Goal: Information Seeking & Learning: Learn about a topic

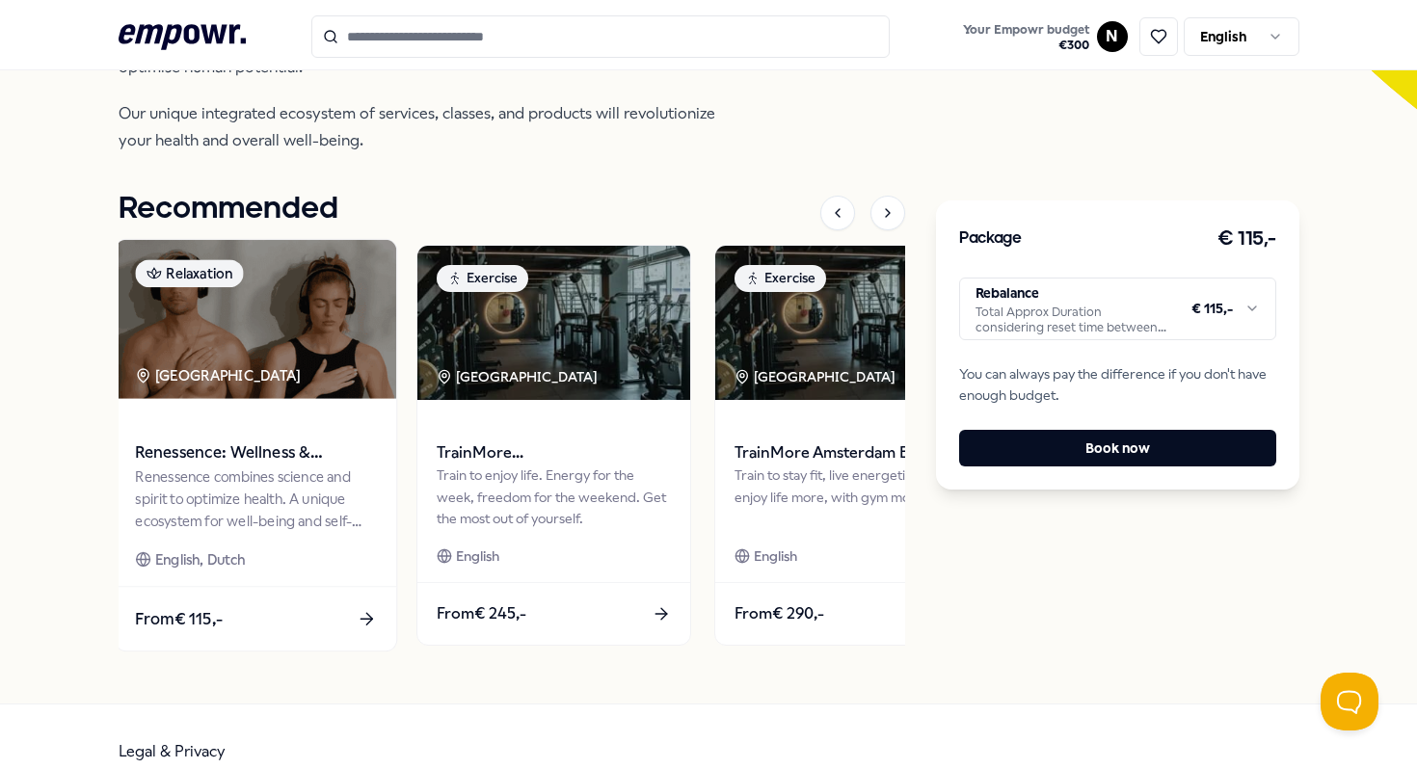
scroll to position [630, 0]
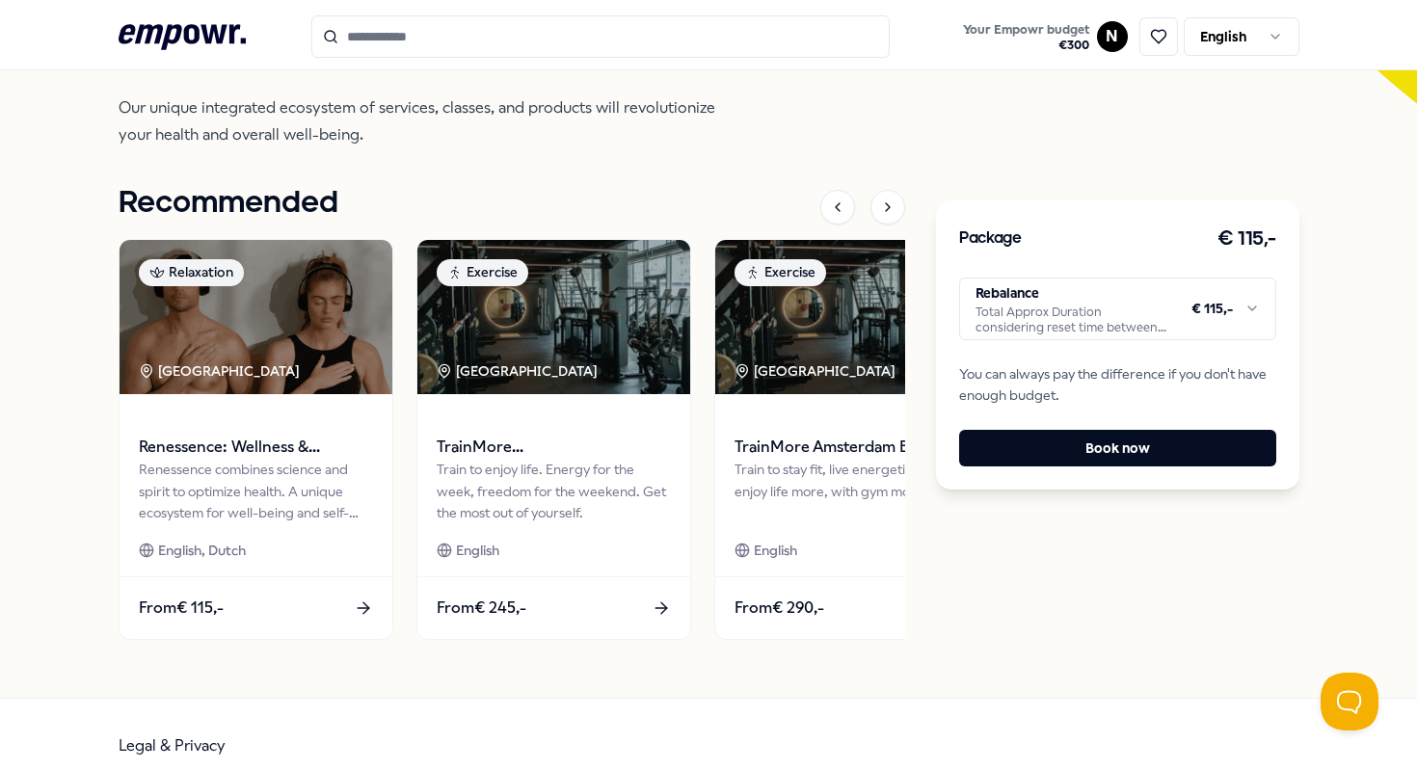
click at [1142, 310] on html ".empowr-logo_svg__cls-1{fill:#03032f} Your Empowr budget € 300 N English All ca…" at bounding box center [708, 384] width 1417 height 769
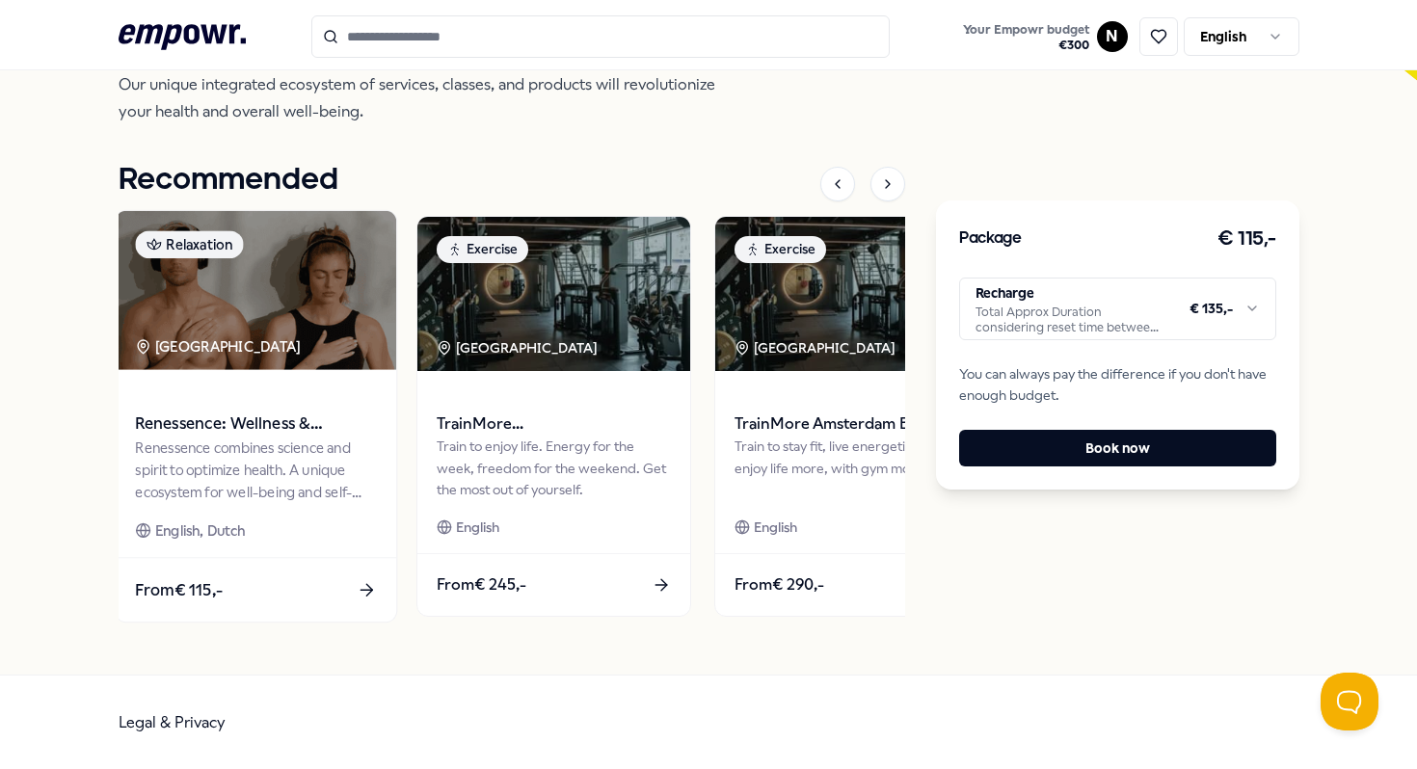
click at [294, 522] on div "English, Dutch" at bounding box center [255, 531] width 241 height 22
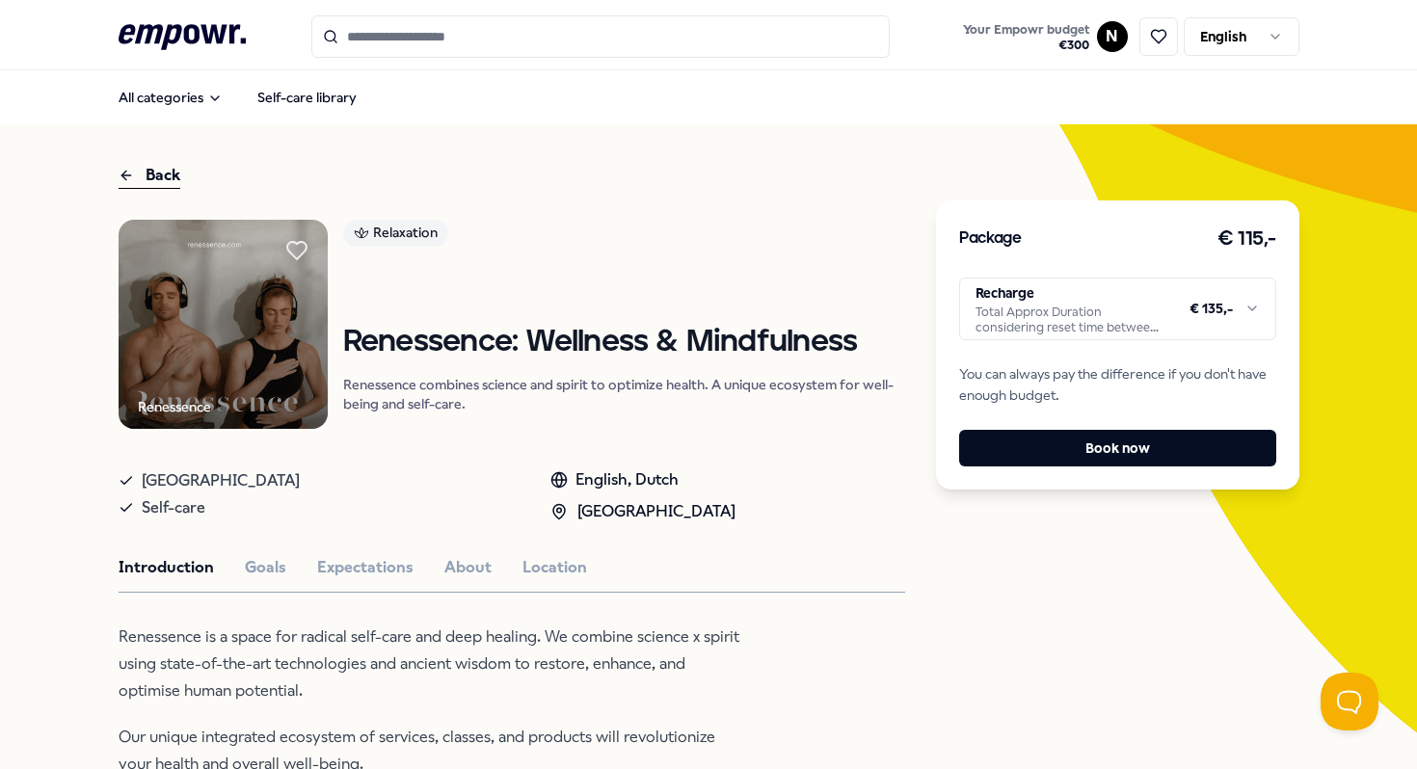
scroll to position [59, 0]
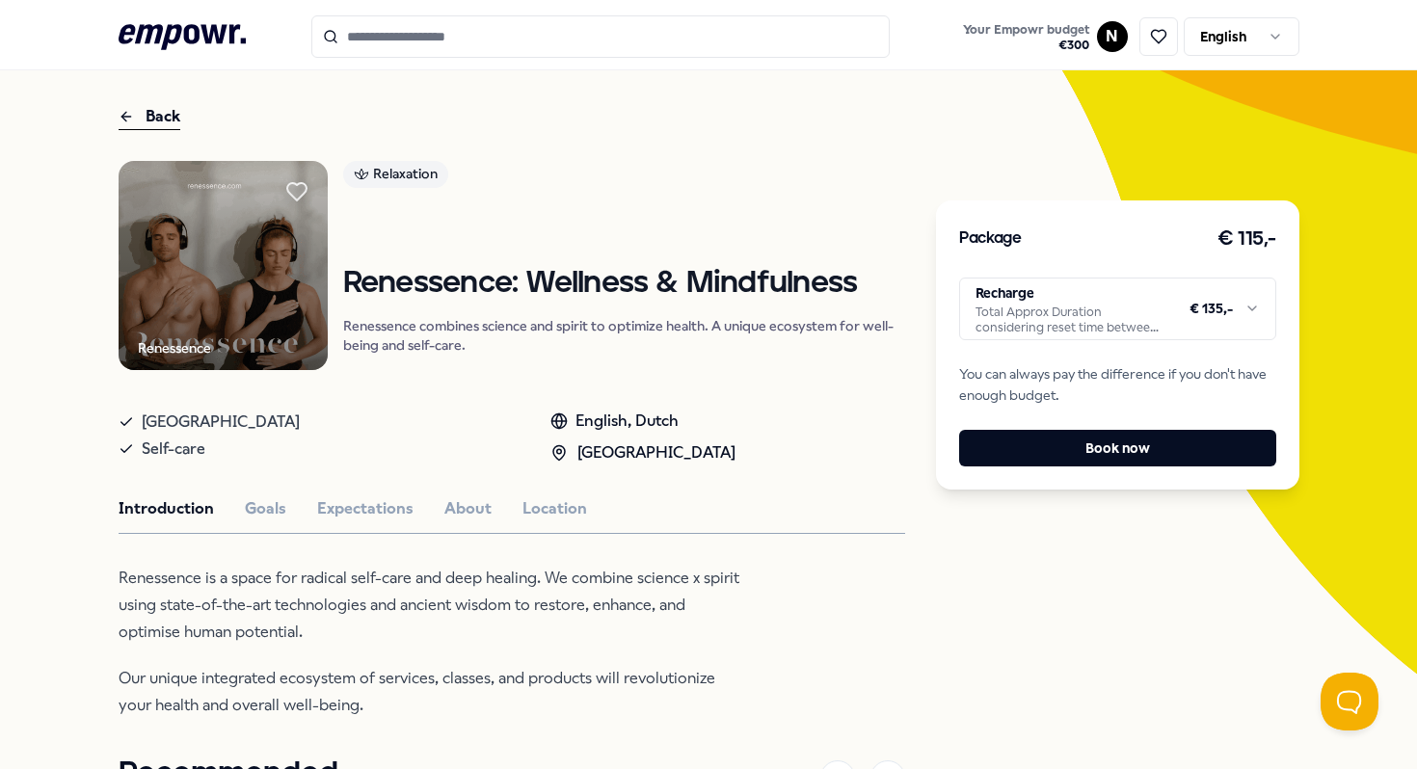
click at [480, 491] on div "Renessence Relaxation Renessence: Wellness & Mindfulness Renessence combines sc…" at bounding box center [513, 695] width 788 height 1069
click at [471, 503] on button "About" at bounding box center [467, 509] width 47 height 25
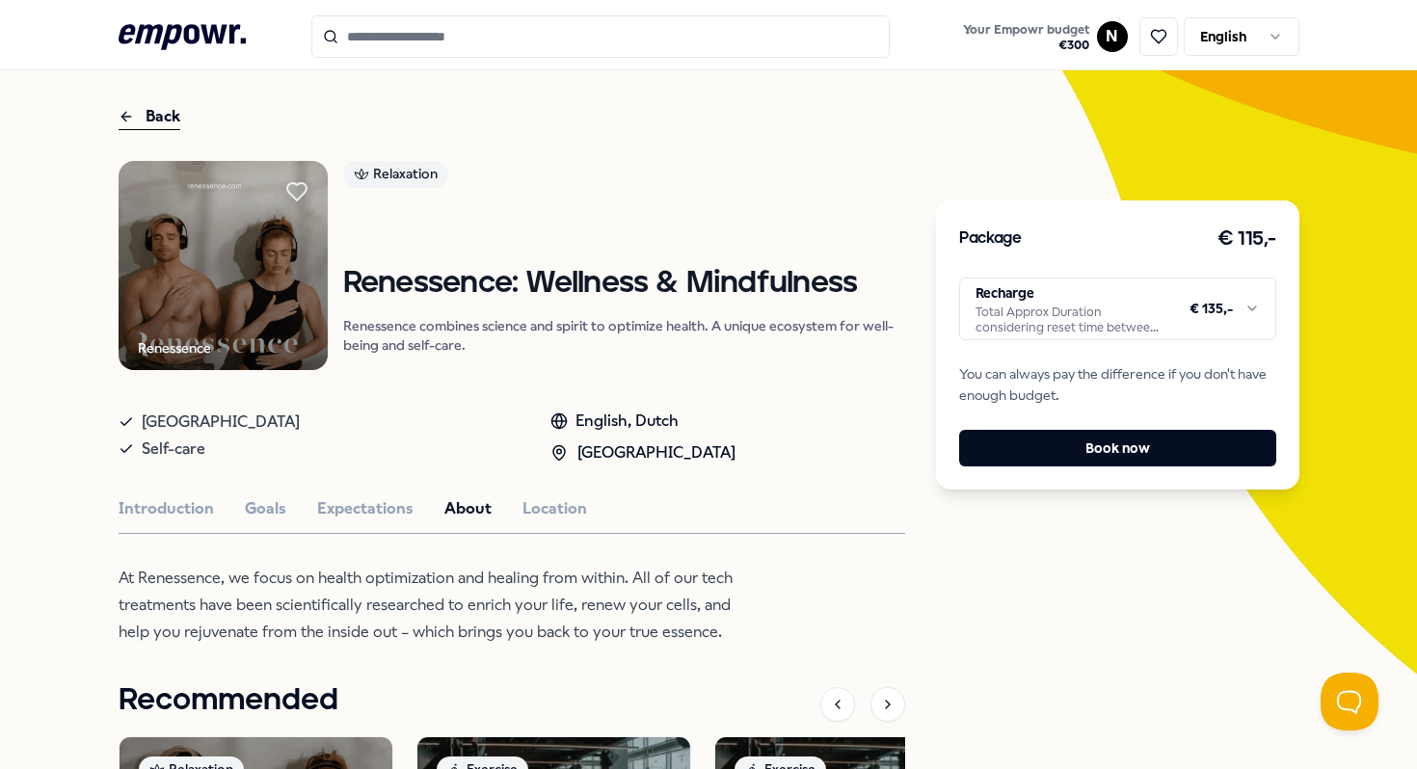
scroll to position [98, 0]
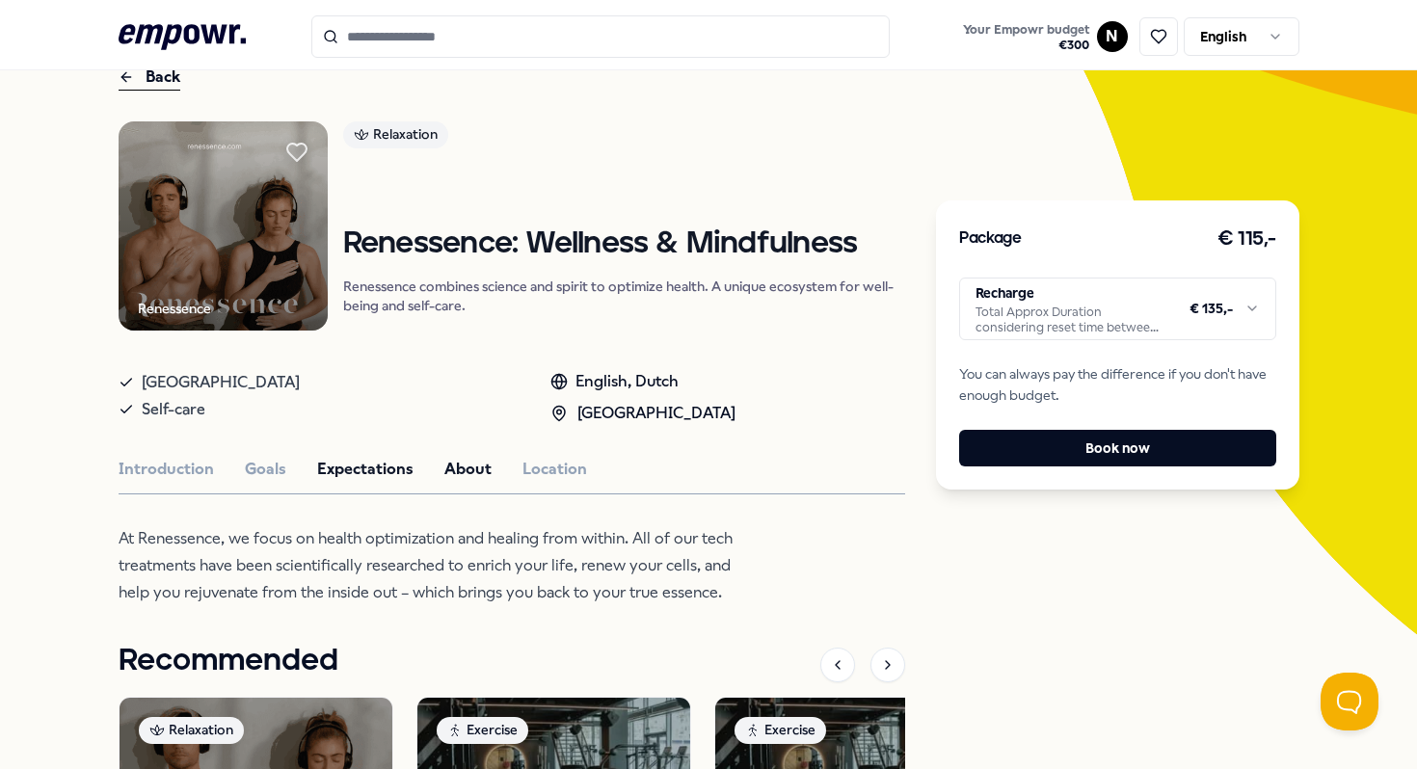
click at [357, 465] on button "Expectations" at bounding box center [365, 469] width 96 height 25
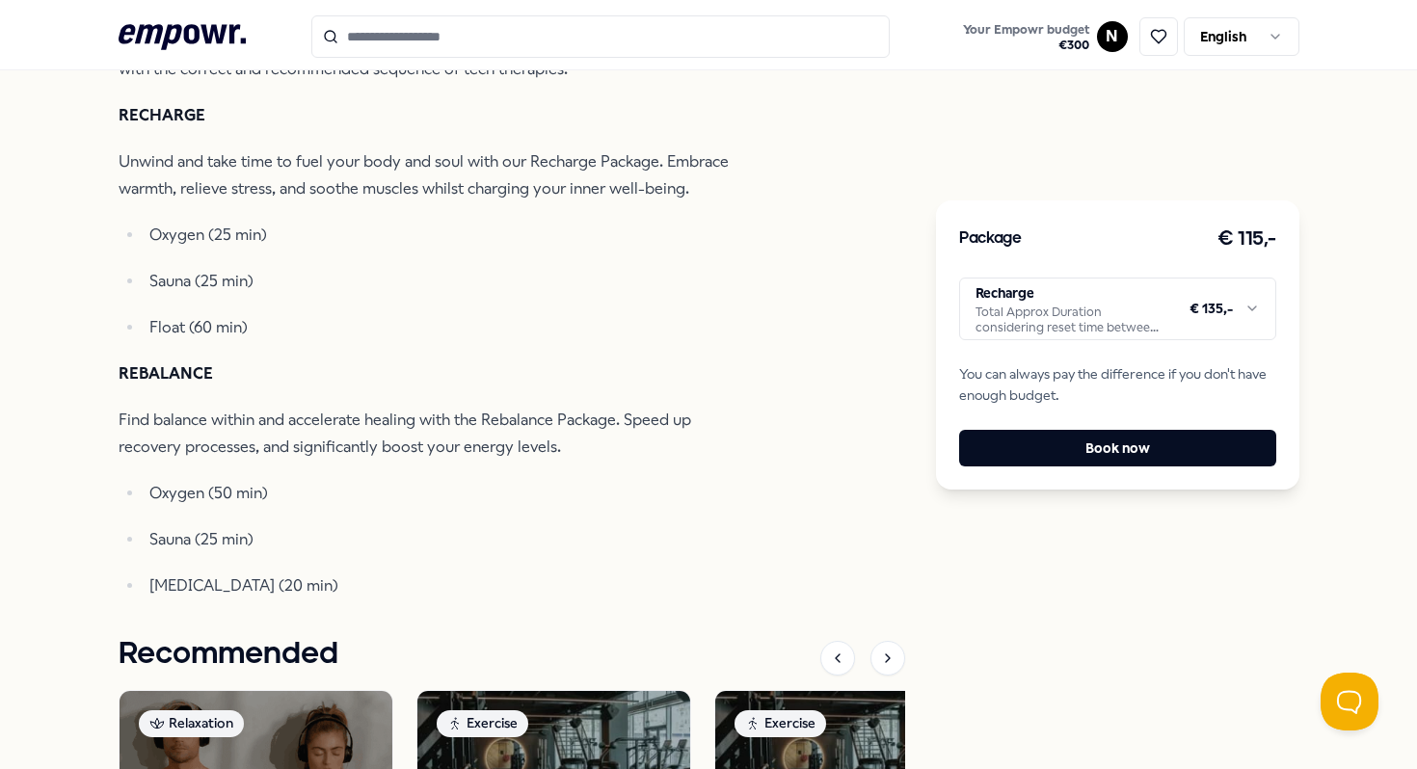
scroll to position [670, 0]
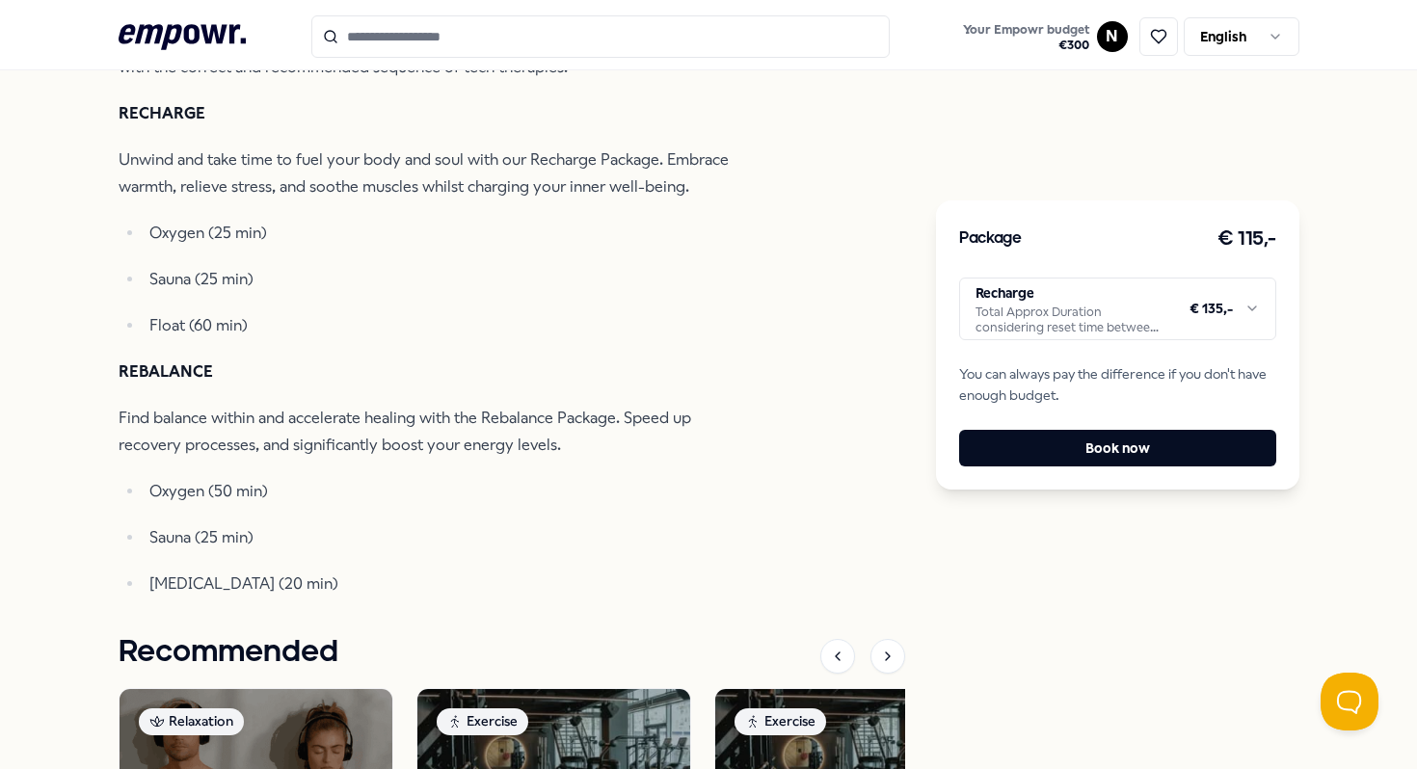
click at [324, 544] on p "Sauna (25 min)" at bounding box center [447, 537] width 596 height 27
click at [312, 514] on ul "Oxygen (50 min) Sauna (25 min) [MEDICAL_DATA] (20 min)" at bounding box center [432, 538] width 627 height 120
click at [666, 452] on p "Find balance within and accelerate healing with the Rebalance Package. Speed up…" at bounding box center [432, 432] width 627 height 54
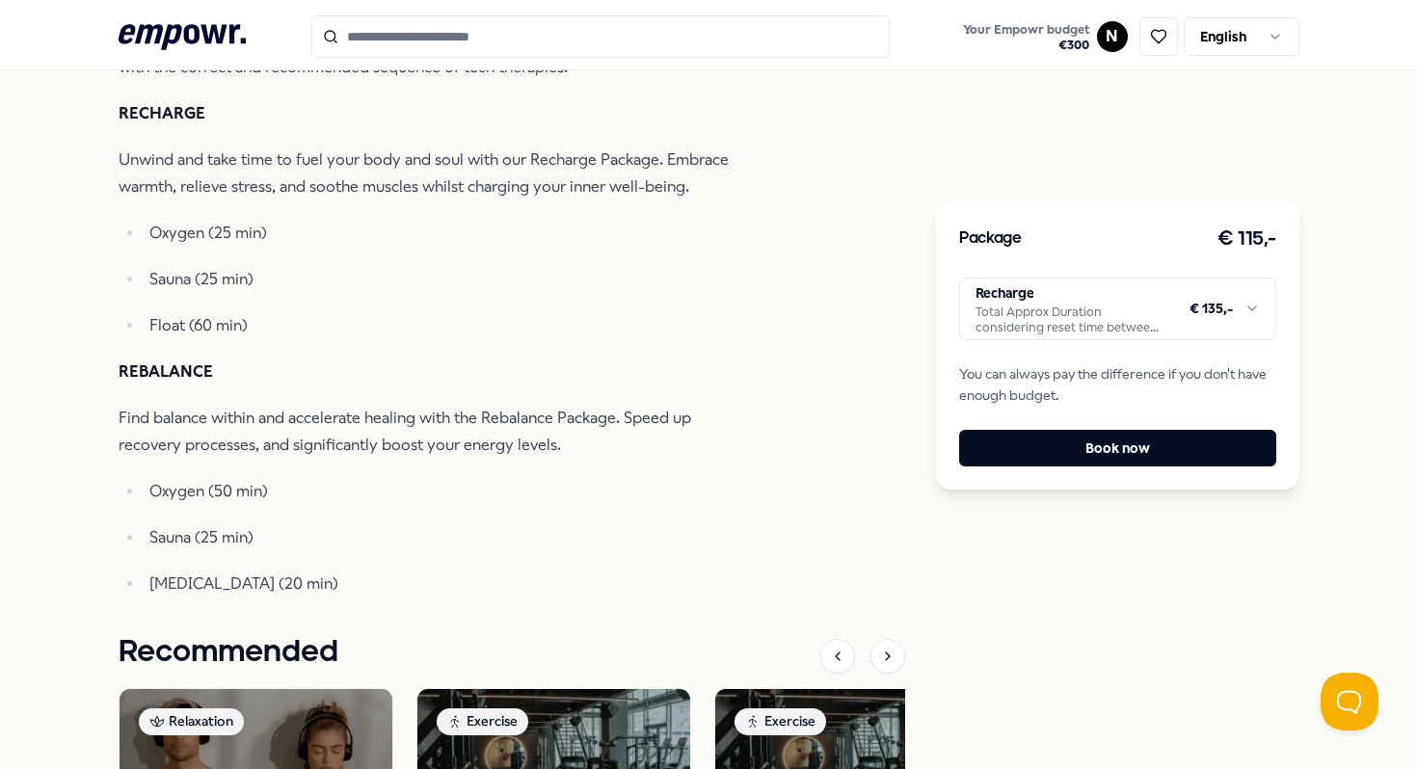
click at [510, 423] on p "Find balance within and accelerate healing with the Rebalance Package. Speed up…" at bounding box center [432, 432] width 627 height 54
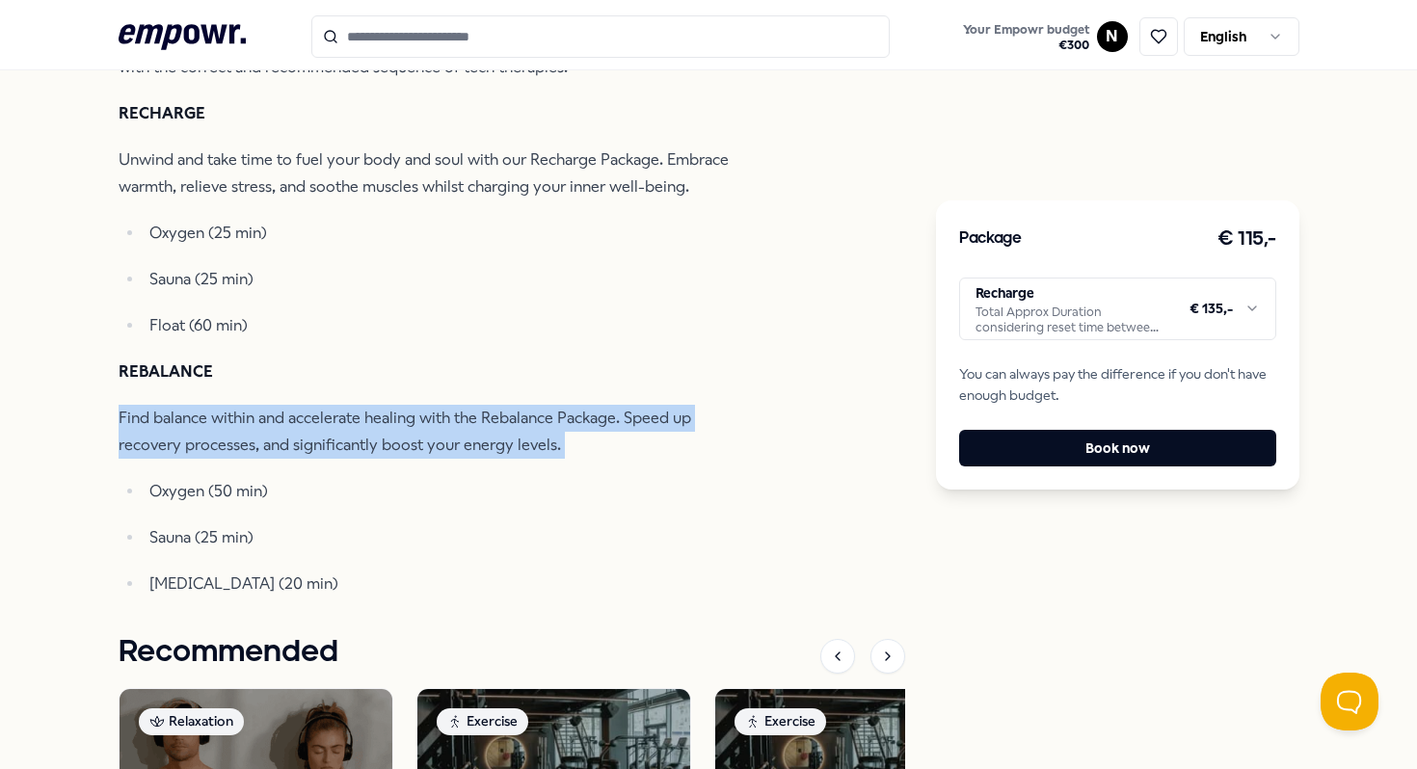
click at [511, 447] on p "Find balance within and accelerate healing with the Rebalance Package. Speed up…" at bounding box center [432, 432] width 627 height 54
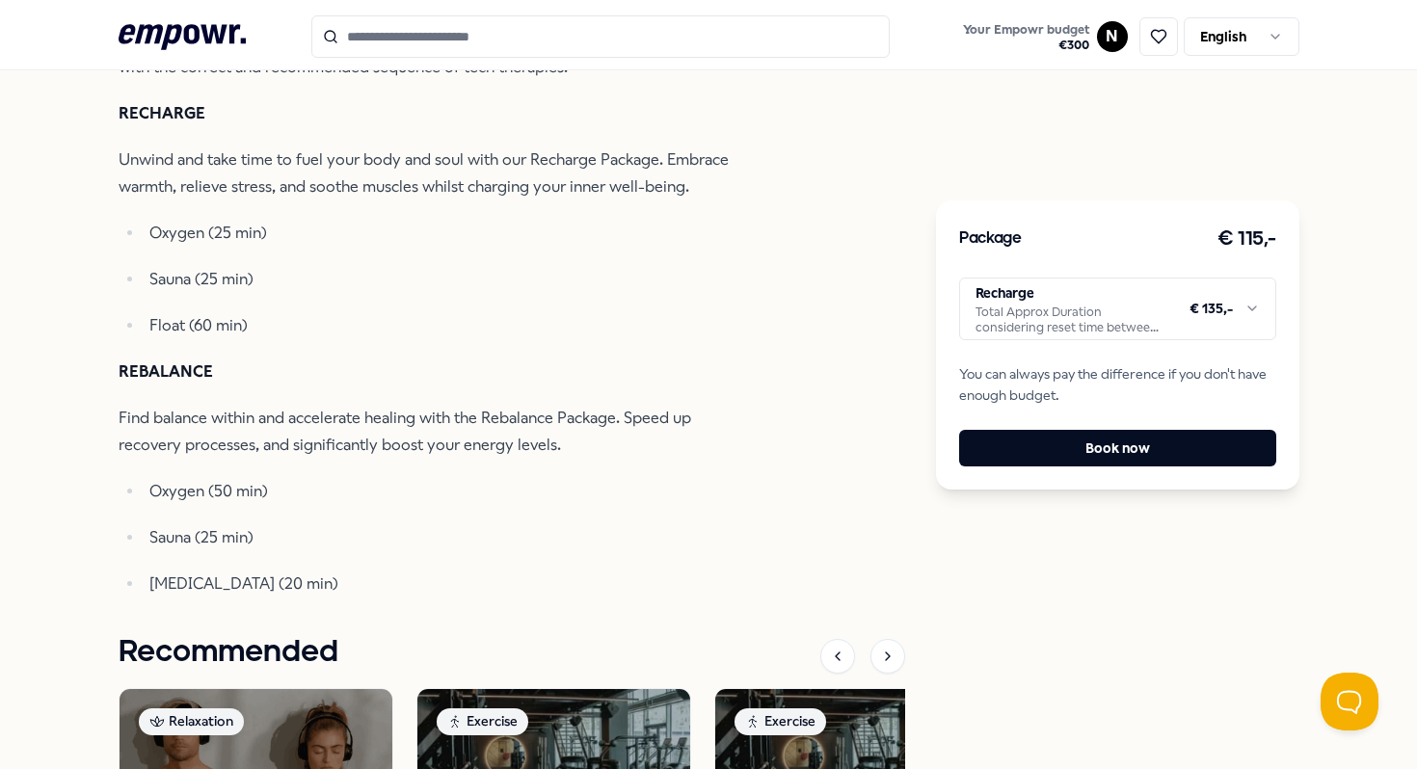
click at [511, 447] on p "Find balance within and accelerate healing with the Rebalance Package. Speed up…" at bounding box center [432, 432] width 627 height 54
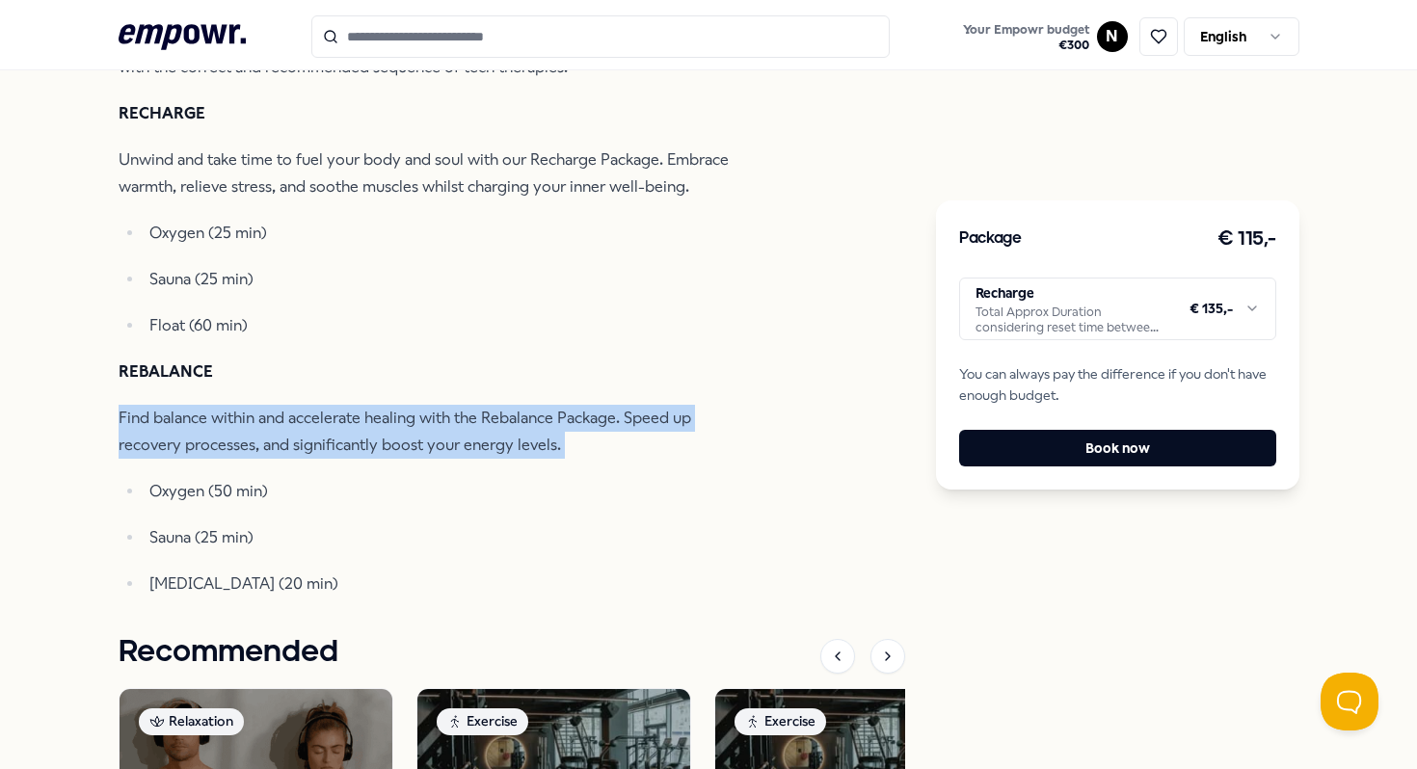
click at [511, 447] on p "Find balance within and accelerate healing with the Rebalance Package. Speed up…" at bounding box center [432, 432] width 627 height 54
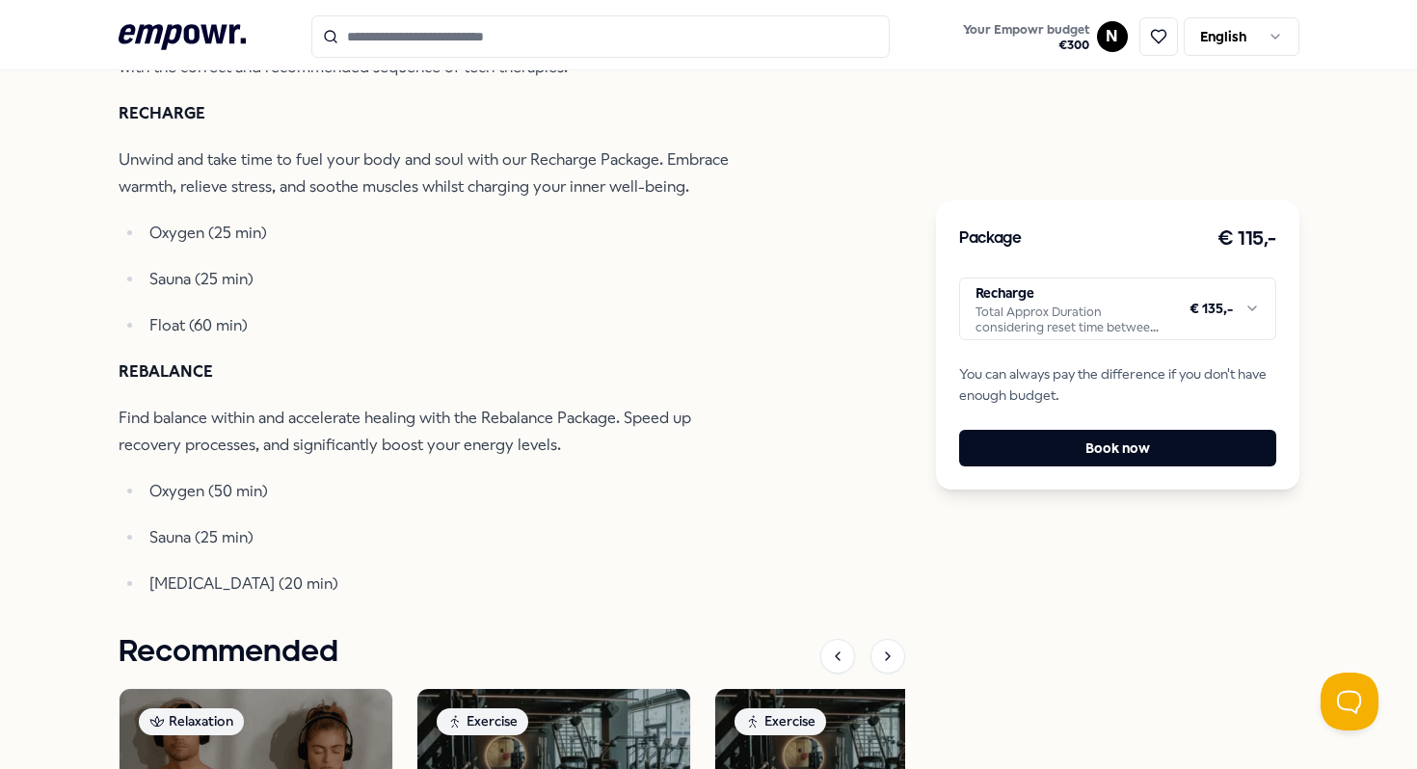
click at [511, 447] on p "Find balance within and accelerate healing with the Rebalance Package. Speed up…" at bounding box center [432, 432] width 627 height 54
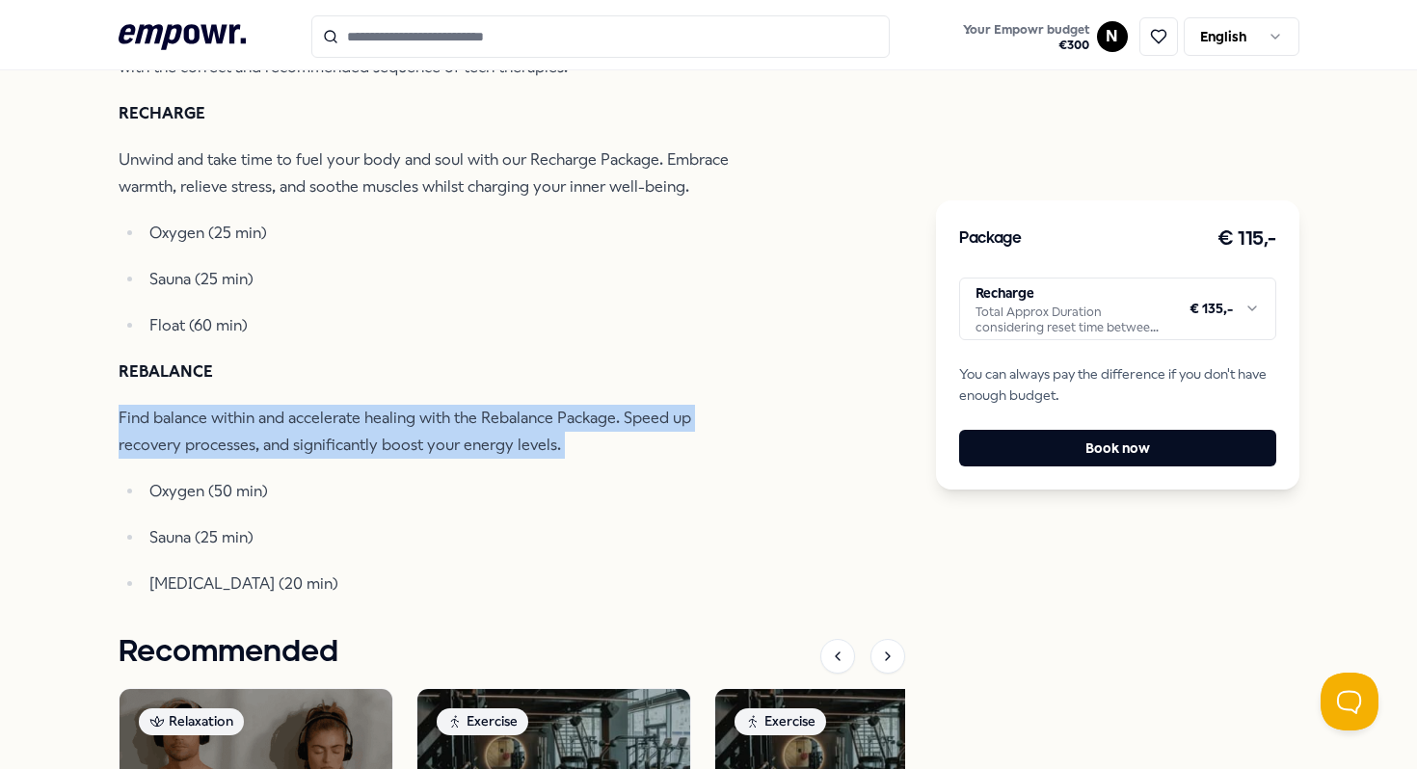
click at [511, 447] on p "Find balance within and accelerate healing with the Rebalance Package. Speed up…" at bounding box center [432, 432] width 627 height 54
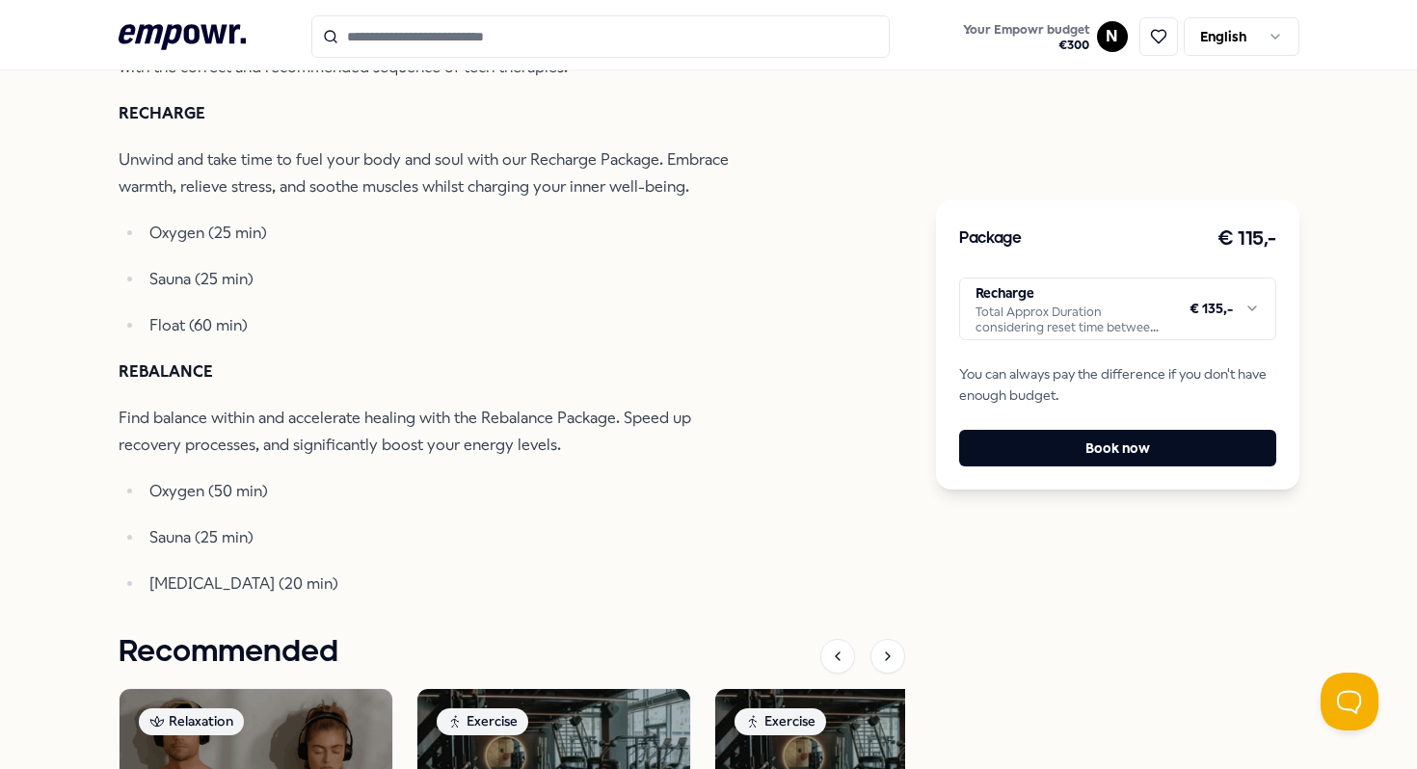
click at [550, 448] on p "Find balance within and accelerate healing with the Rebalance Package. Speed up…" at bounding box center [432, 432] width 627 height 54
click at [727, 412] on p "Find balance within and accelerate healing with the Rebalance Package. Speed up…" at bounding box center [432, 432] width 627 height 54
click at [1112, 315] on html ".empowr-logo_svg__cls-1{fill:#03032f} Your Empowr budget € 300 N English All ca…" at bounding box center [708, 384] width 1417 height 769
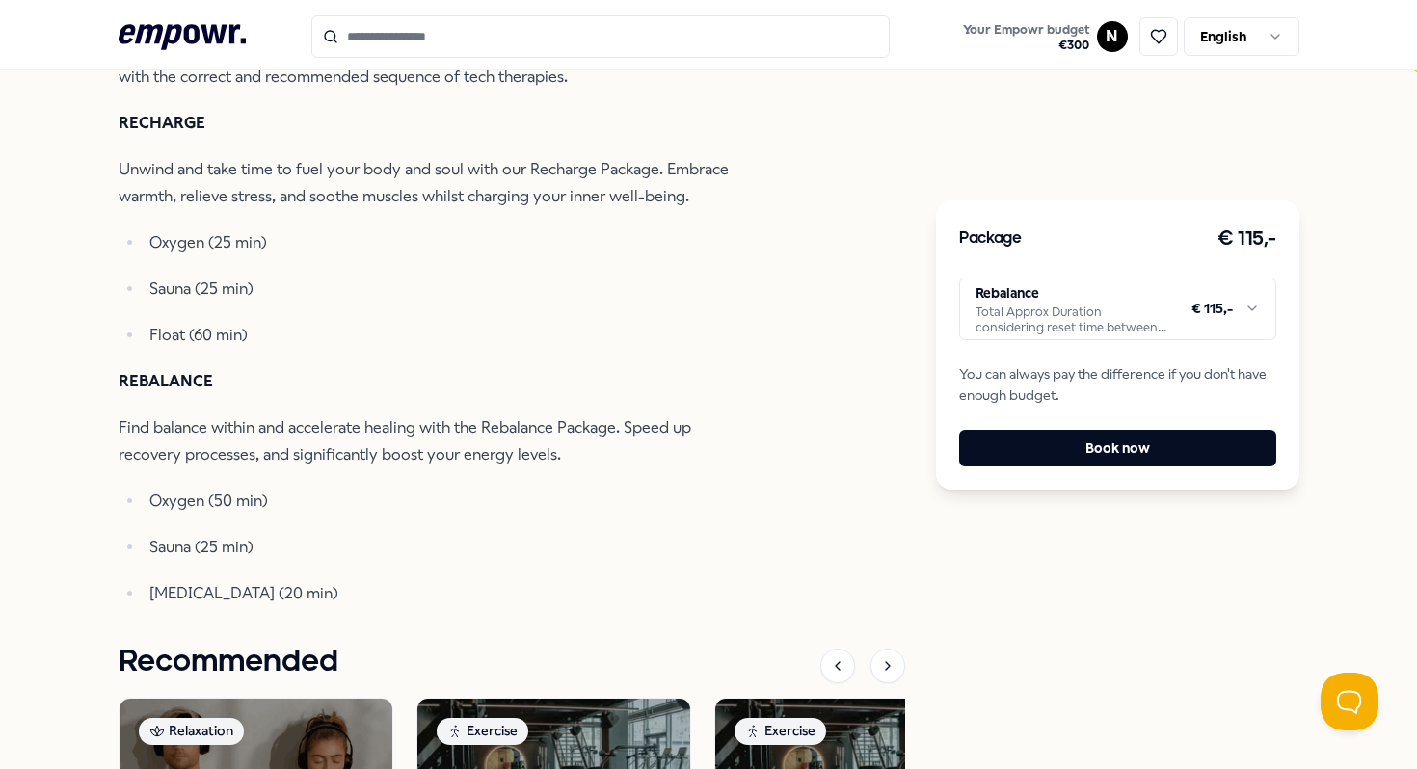
scroll to position [661, 0]
click at [457, 440] on p "Find balance within and accelerate healing with the Rebalance Package. Speed up…" at bounding box center [432, 441] width 627 height 54
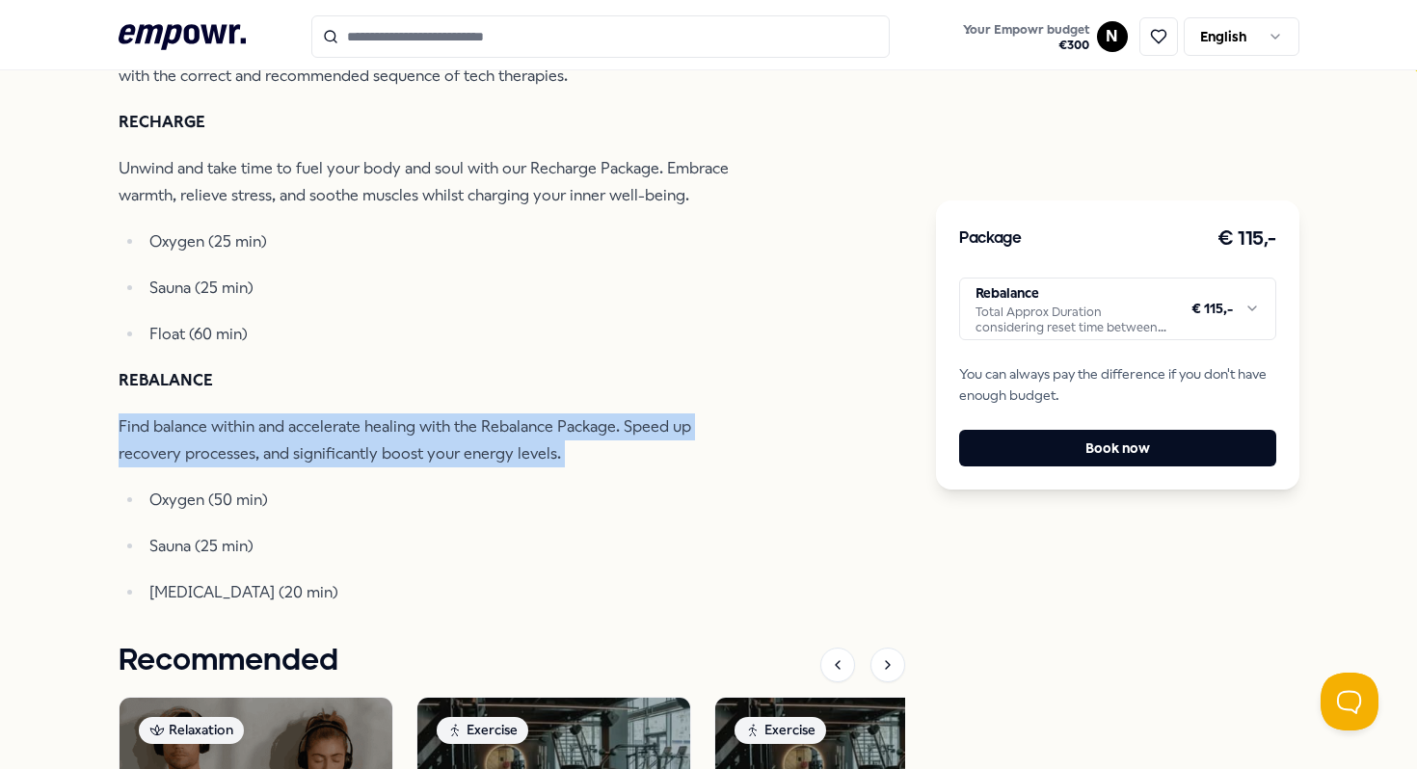
click at [457, 440] on p "Find balance within and accelerate healing with the Rebalance Package. Speed up…" at bounding box center [432, 441] width 627 height 54
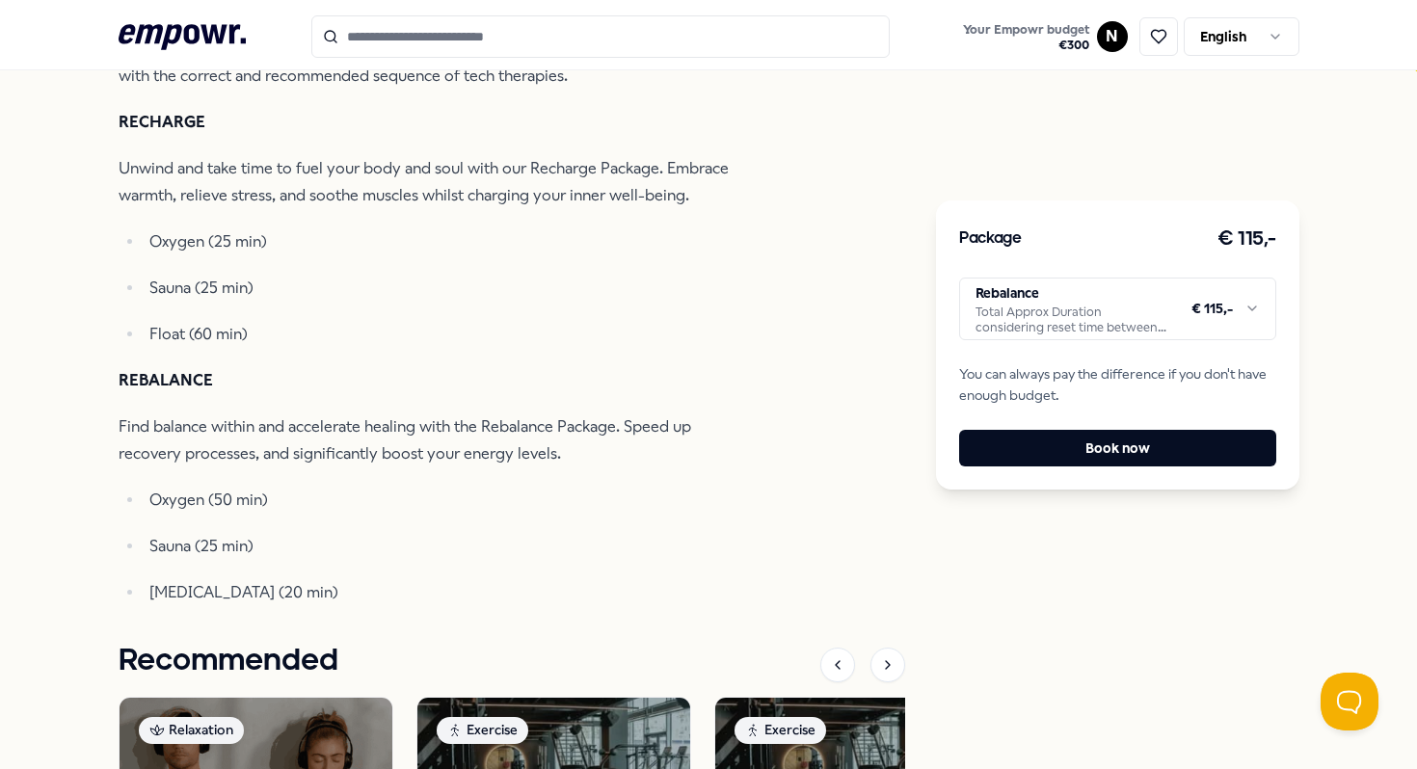
click at [457, 440] on p "Find balance within and accelerate healing with the Rebalance Package. Speed up…" at bounding box center [432, 441] width 627 height 54
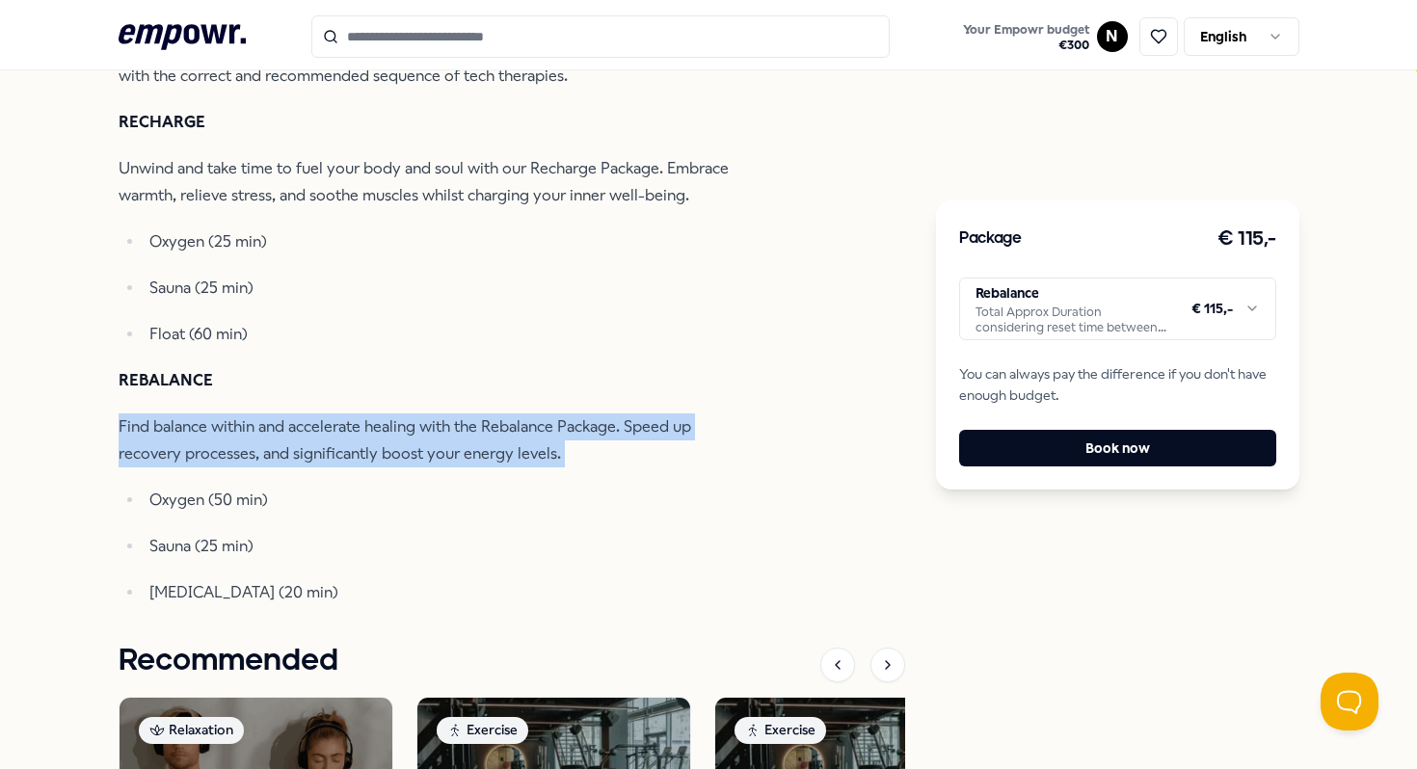
click at [457, 440] on p "Find balance within and accelerate healing with the Rebalance Package. Speed up…" at bounding box center [432, 441] width 627 height 54
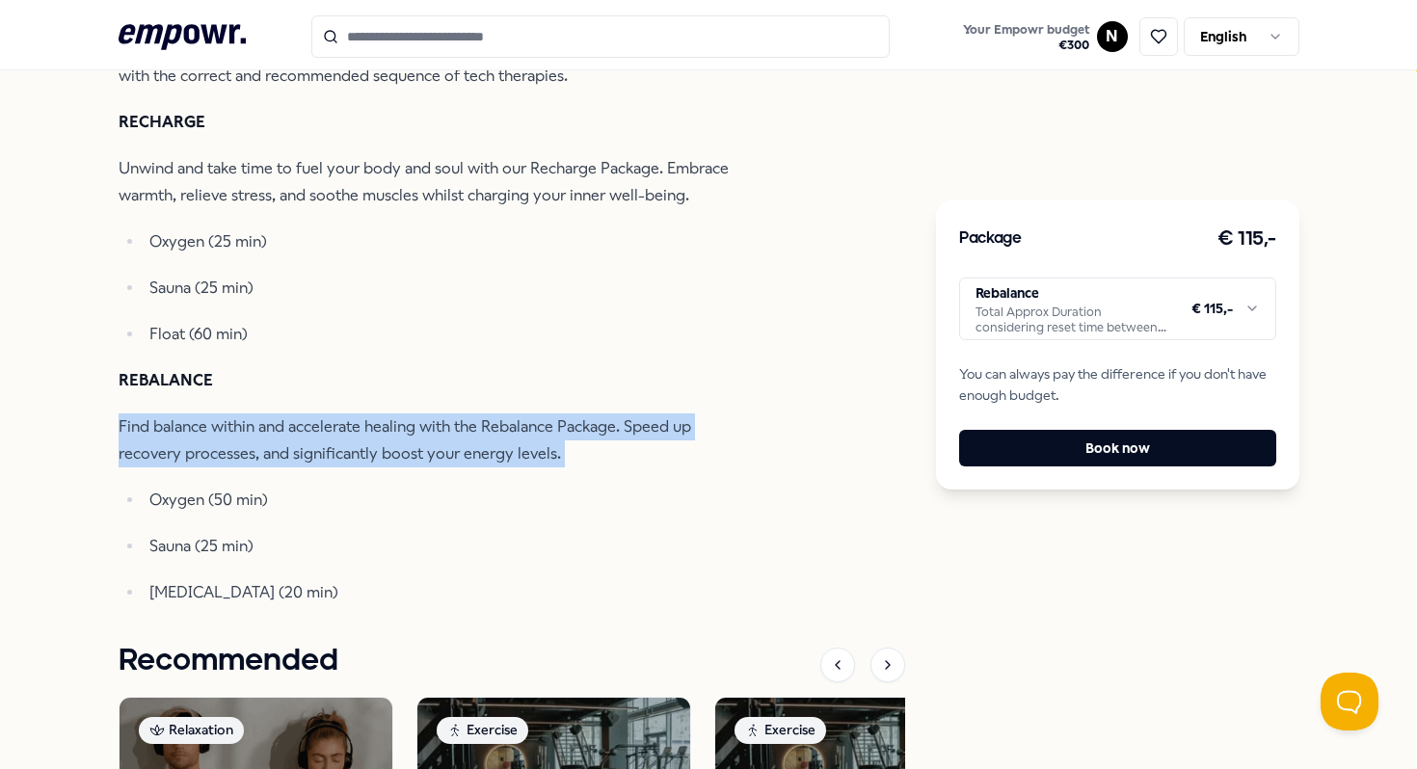
click at [457, 440] on p "Find balance within and accelerate healing with the Rebalance Package. Speed up…" at bounding box center [432, 441] width 627 height 54
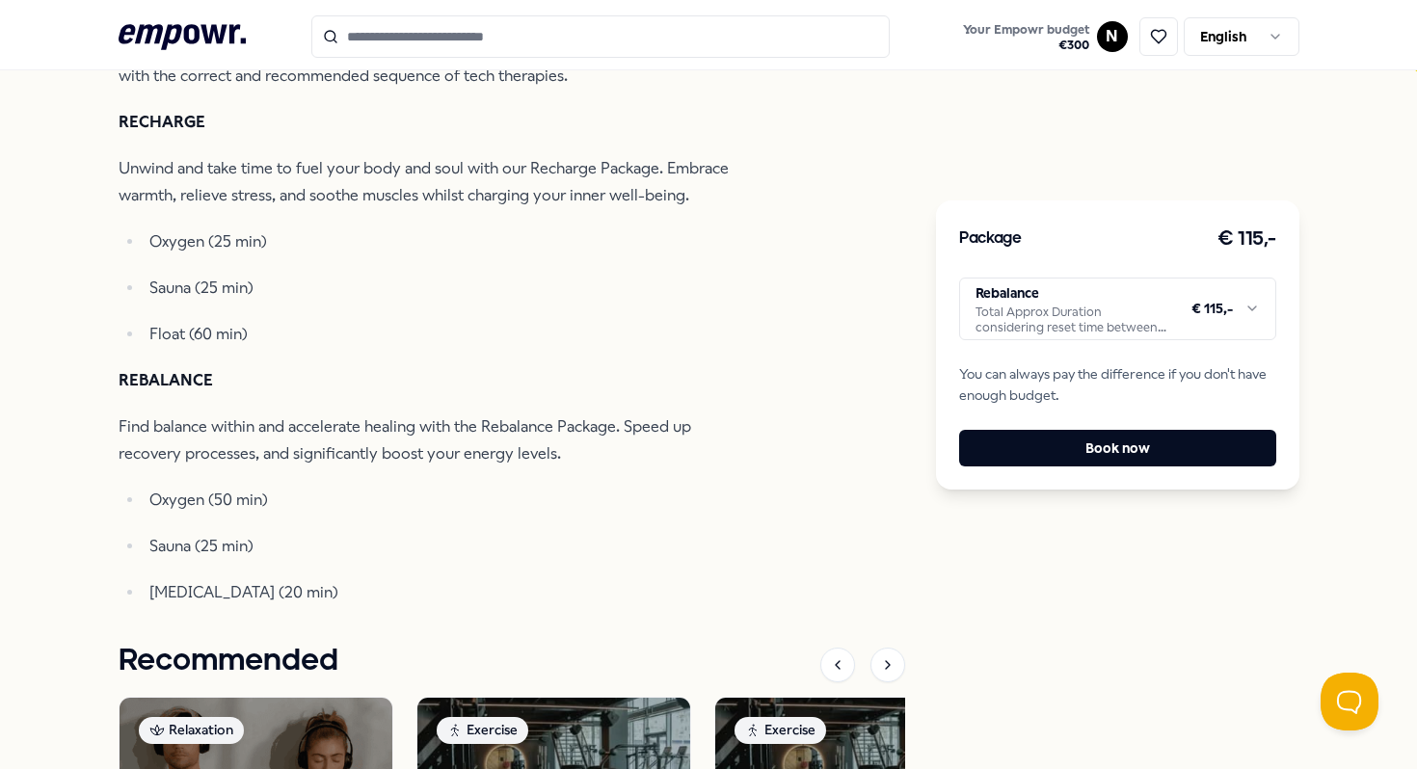
click at [457, 440] on p "Find balance within and accelerate healing with the Rebalance Package. Speed up…" at bounding box center [432, 441] width 627 height 54
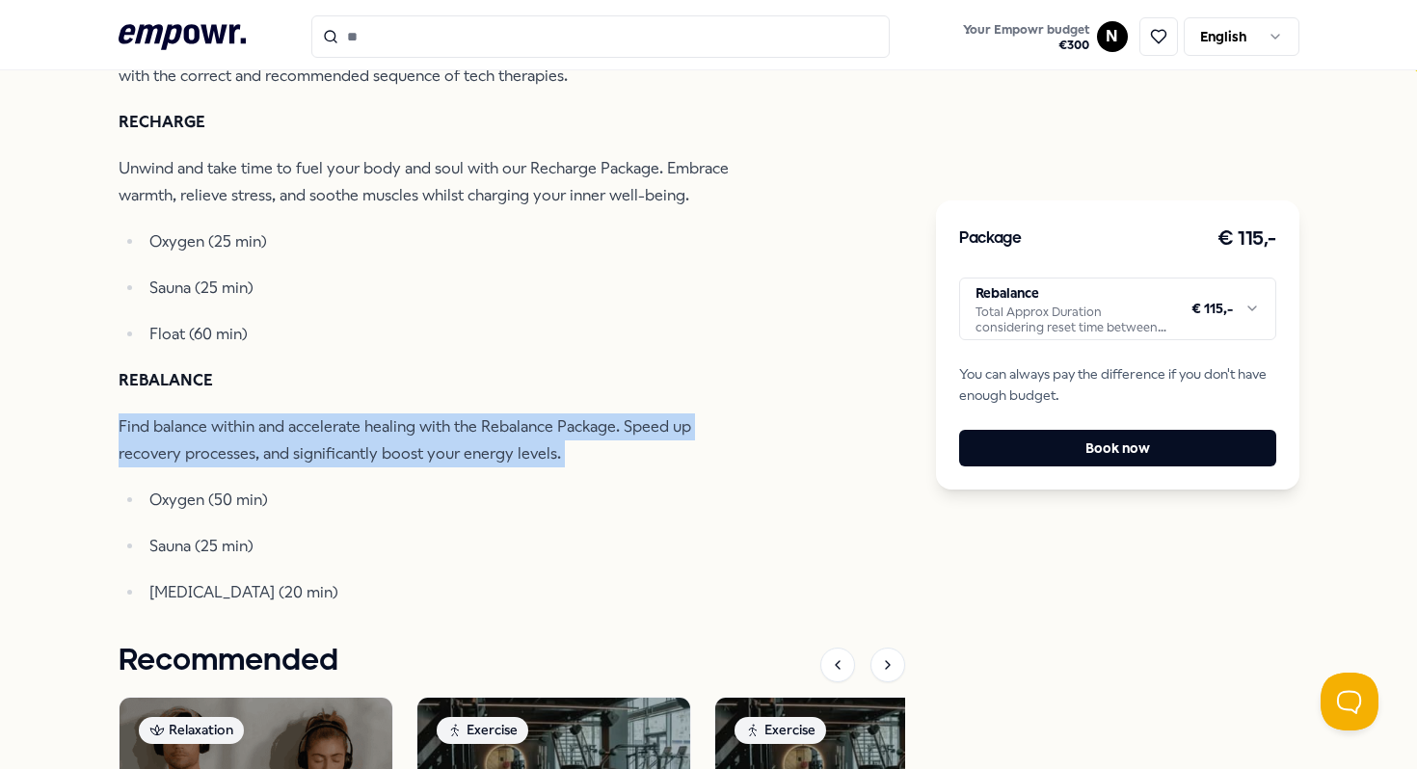
click at [457, 440] on p "Find balance within and accelerate healing with the Rebalance Package. Speed up…" at bounding box center [432, 441] width 627 height 54
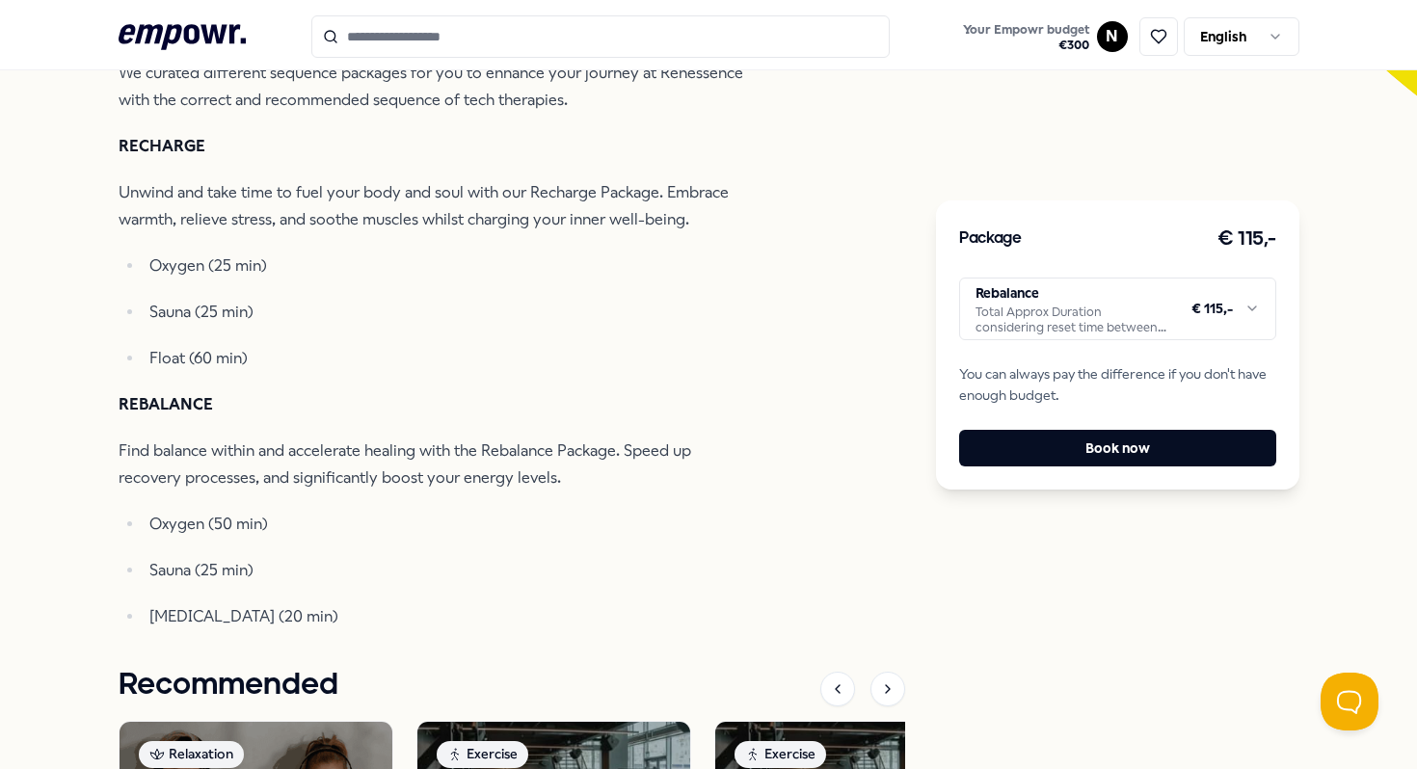
scroll to position [632, 0]
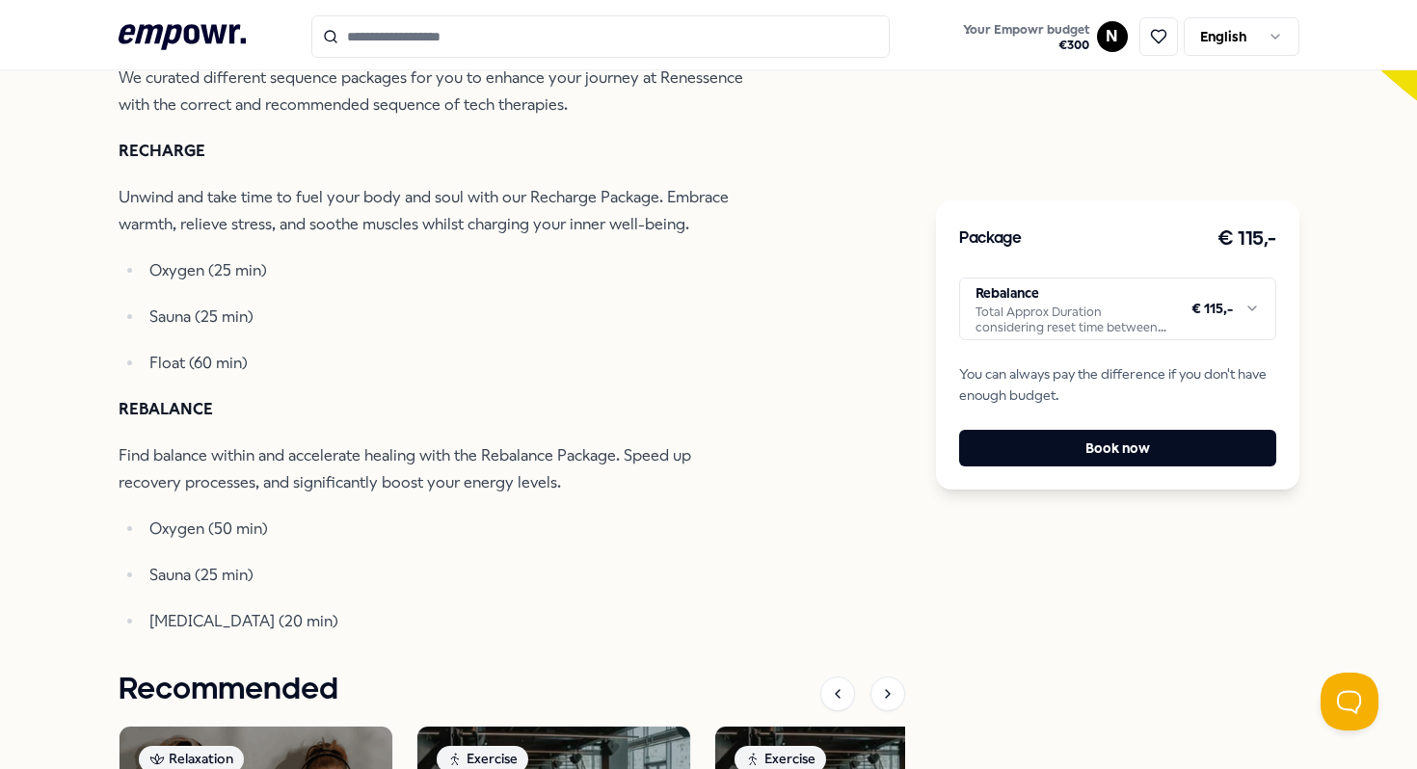
click at [1074, 343] on div "Package € 115,- Rebalance Total Approx Duration considering reset time between …" at bounding box center [1117, 345] width 363 height 289
click at [1074, 337] on html ".empowr-logo_svg__cls-1{fill:#03032f} Your Empowr budget € 300 N English All ca…" at bounding box center [708, 384] width 1417 height 769
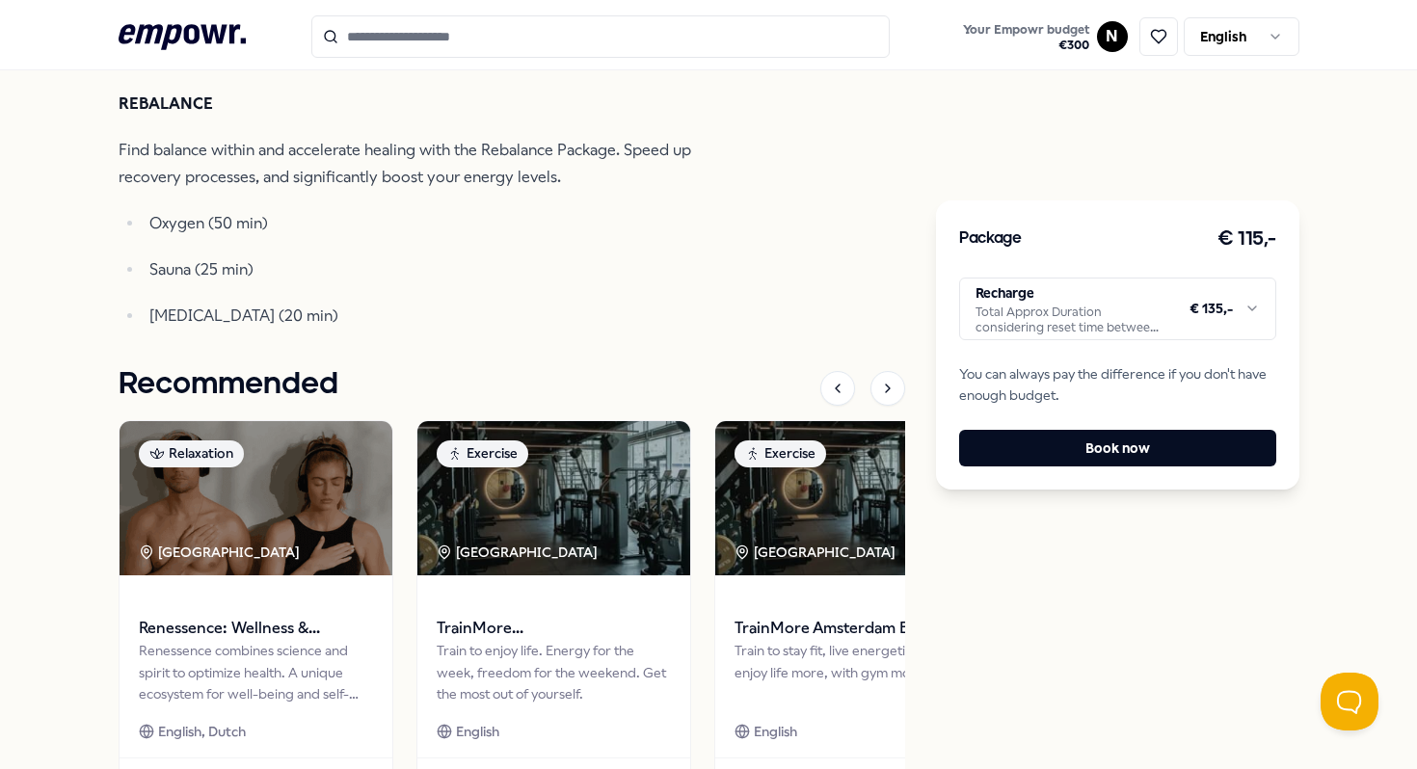
scroll to position [909, 0]
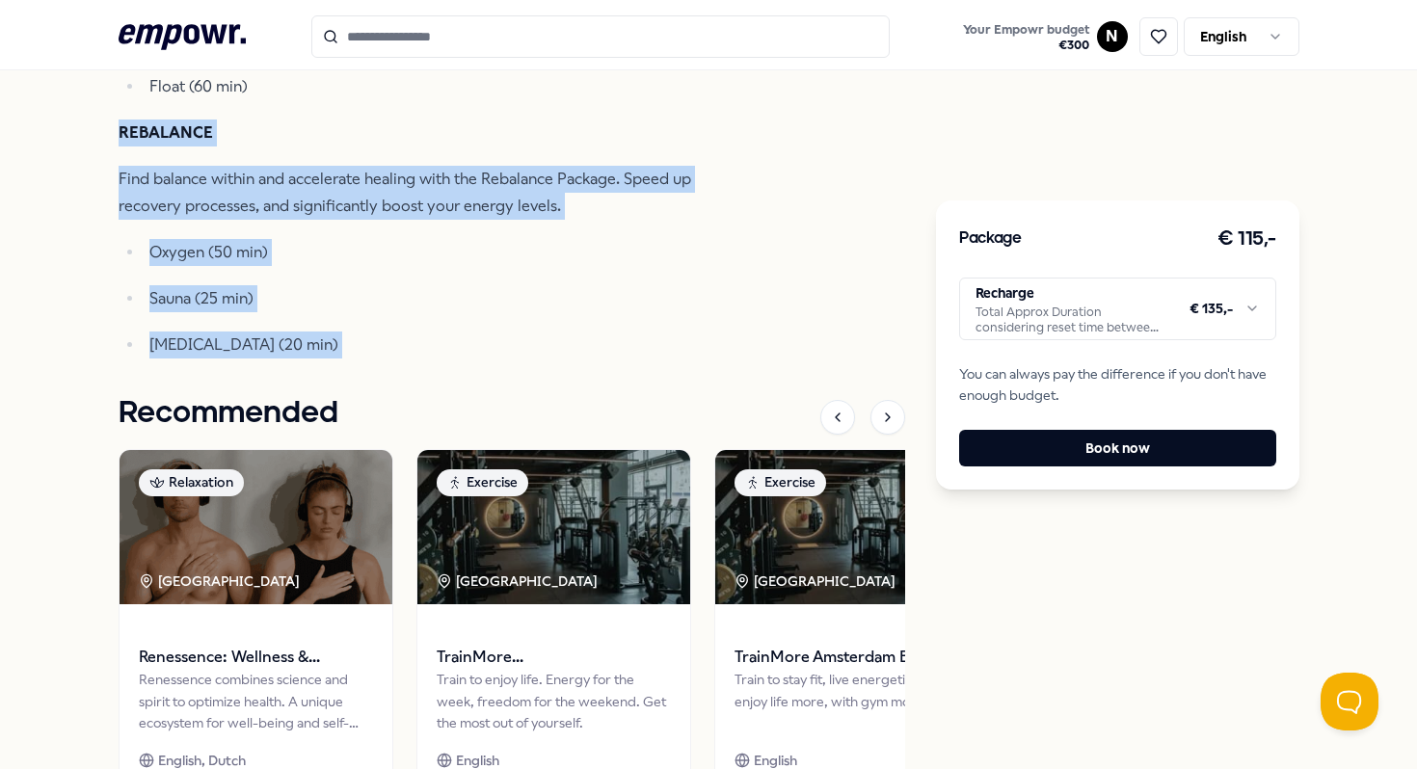
drag, startPoint x: 106, startPoint y: 127, endPoint x: 385, endPoint y: 360, distance: 362.8
click at [385, 360] on div "Back Renessence Relaxation Renessence: Wellness & Mindfulness Renessence combin…" at bounding box center [708, 61] width 1417 height 1693
copy div "REBALANCE Find balance within and accelerate healing with the Rebalance Package…"
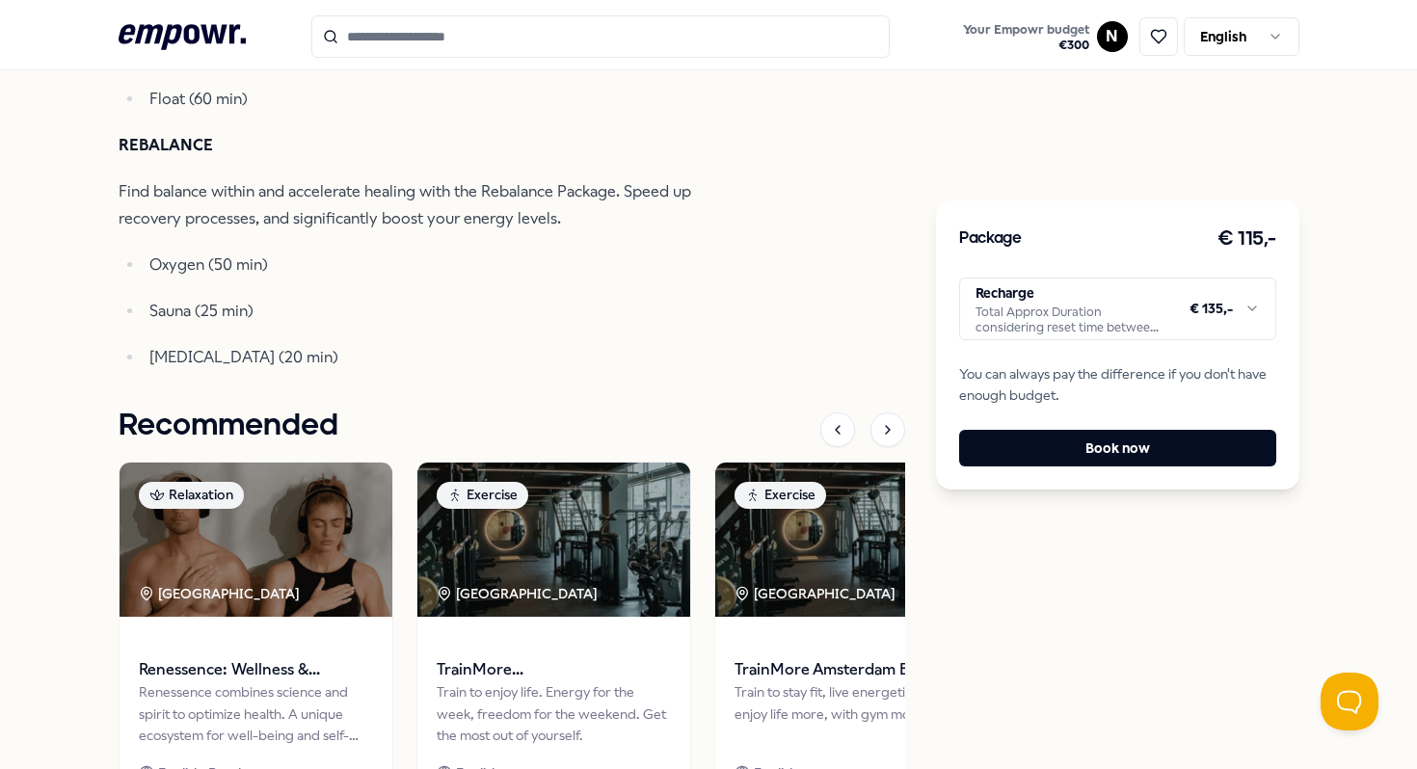
click at [401, 323] on p "Sauna (25 min)" at bounding box center [447, 311] width 596 height 27
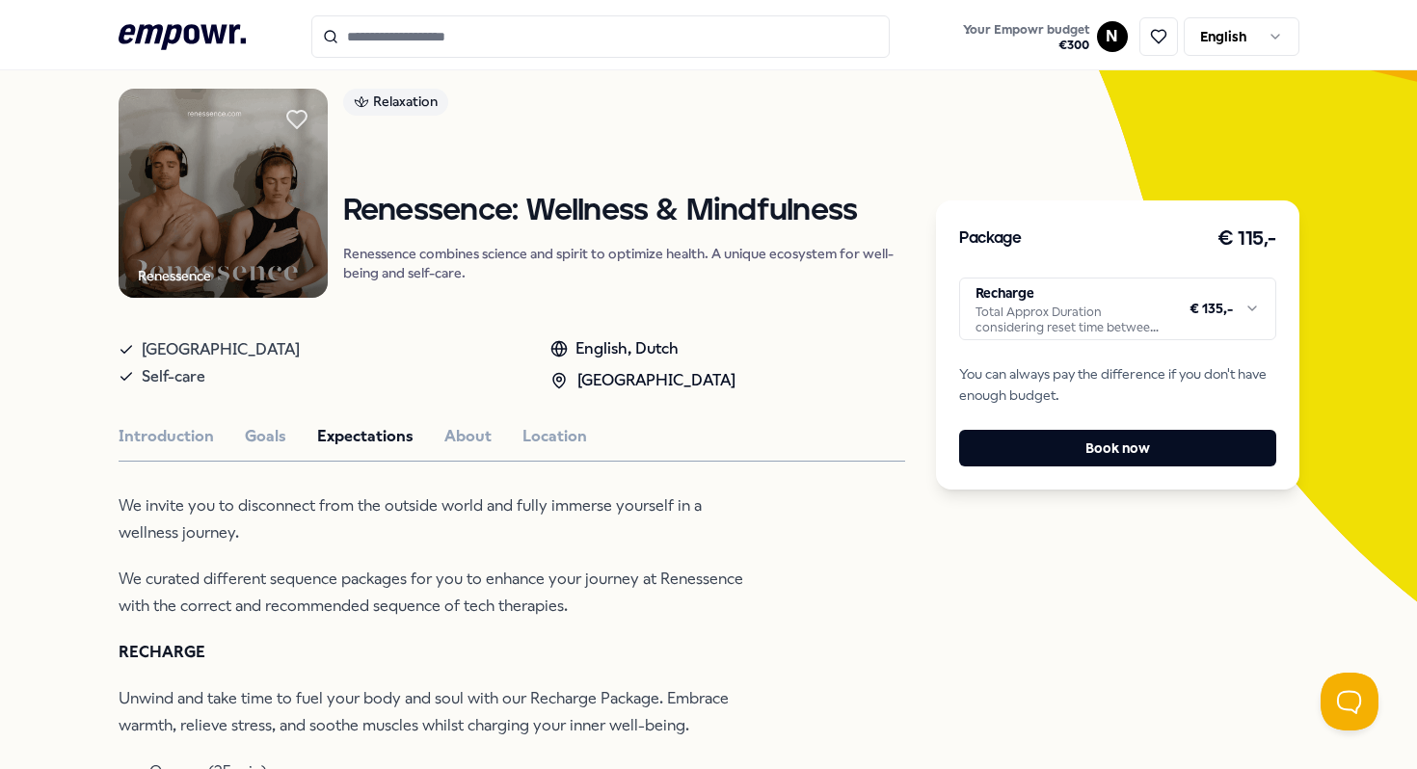
scroll to position [184, 0]
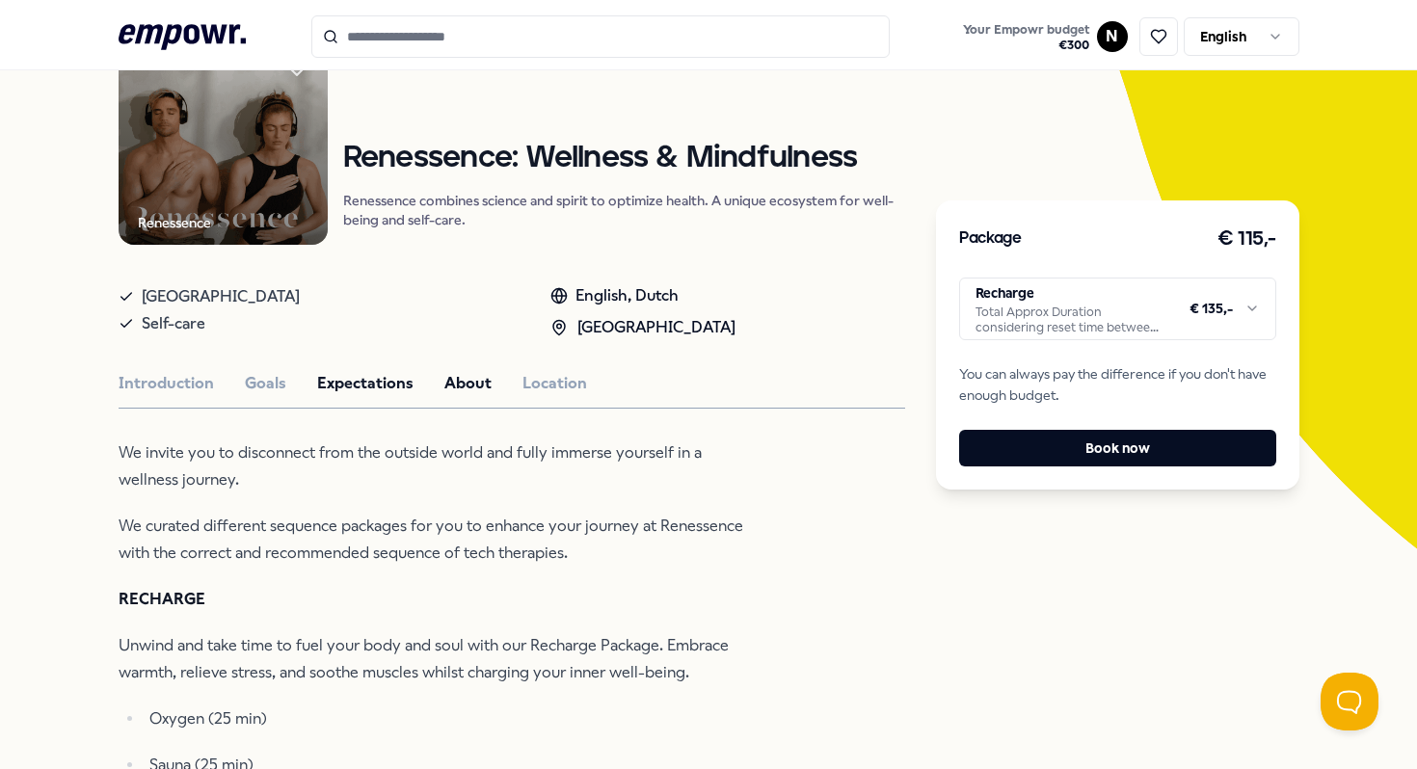
click at [451, 383] on button "About" at bounding box center [467, 383] width 47 height 25
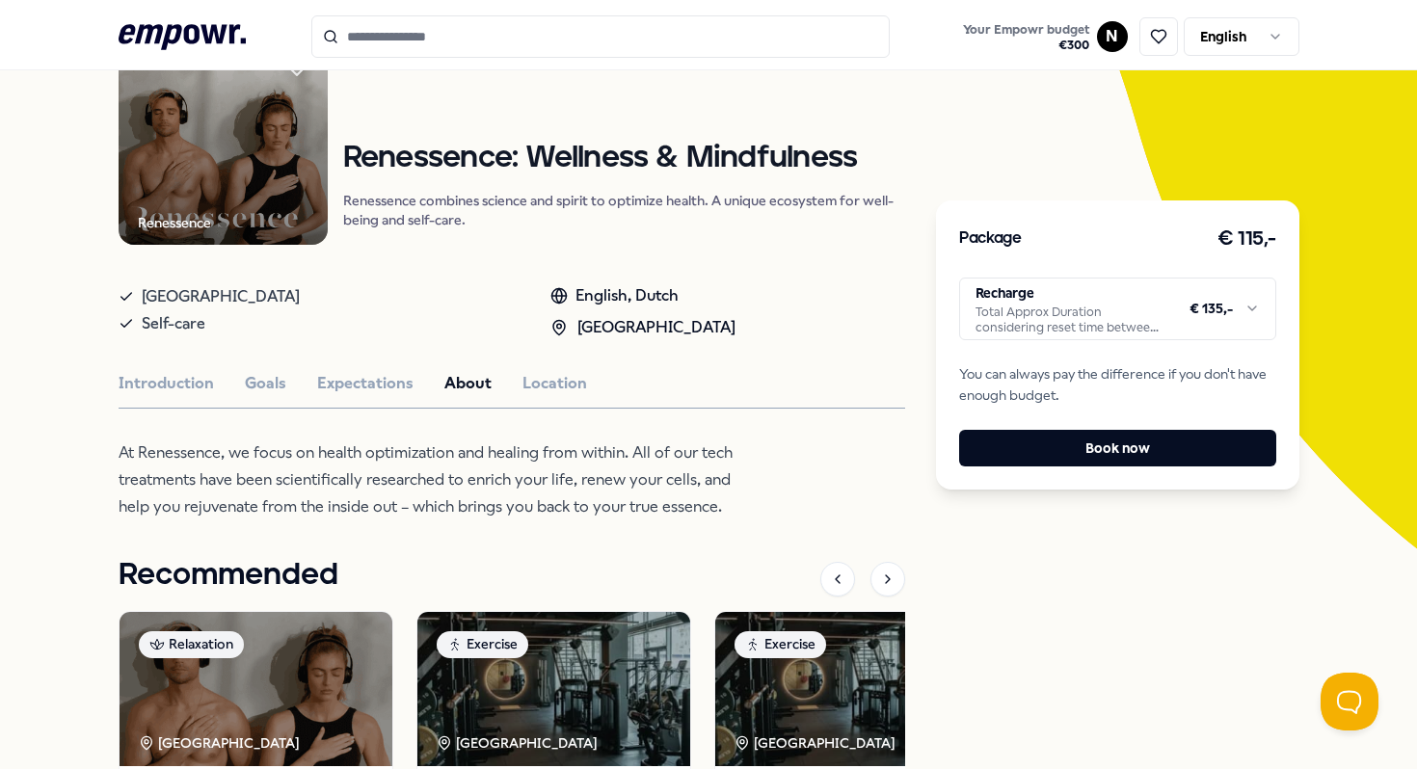
click at [361, 355] on div "Renessence Relaxation Renessence: Wellness & Mindfulness Renessence combines sc…" at bounding box center [513, 534] width 788 height 996
click at [364, 393] on button "Expectations" at bounding box center [365, 383] width 96 height 25
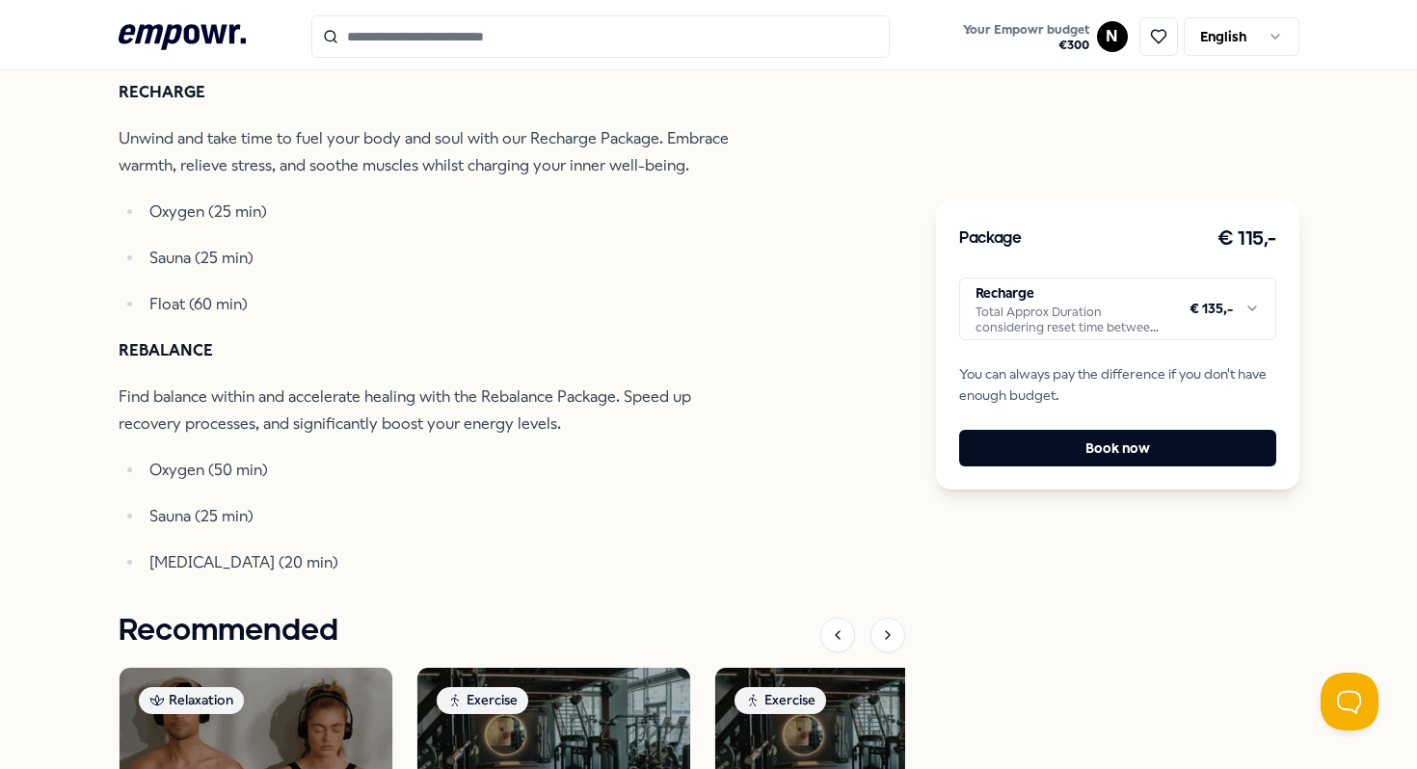
scroll to position [688, 0]
